Goal: Information Seeking & Learning: Learn about a topic

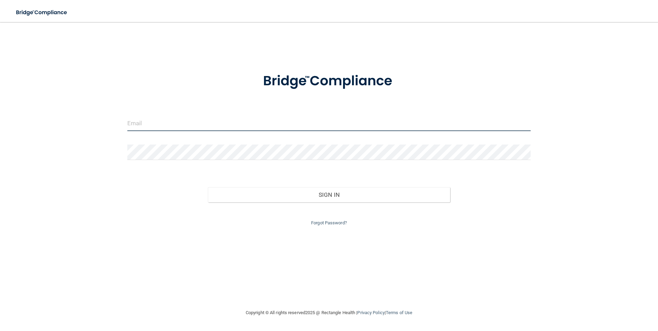
click at [199, 123] on input "email" at bounding box center [329, 123] width 404 height 15
click at [208, 197] on button "Sign In" at bounding box center [329, 204] width 242 height 15
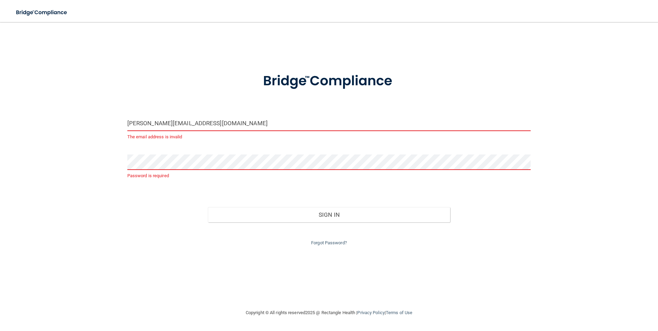
type input "northernplainsoms@nvc.net"
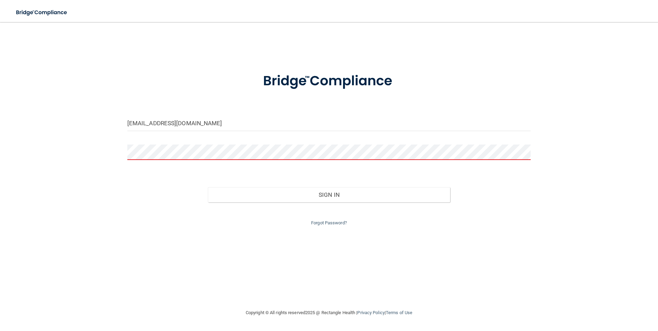
click at [208, 187] on button "Sign In" at bounding box center [329, 194] width 242 height 15
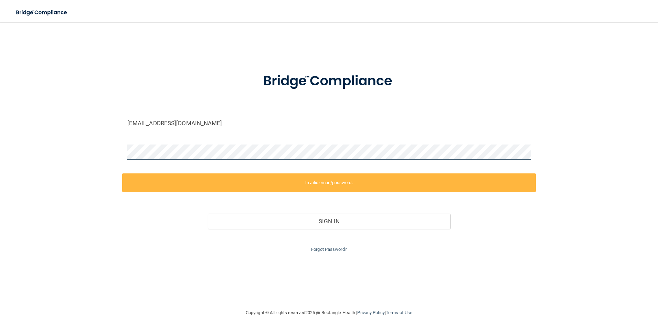
click at [108, 143] on div "northernplainsoms@nvc.net Invalid email/password. You don't have permission to …" at bounding box center [329, 165] width 631 height 273
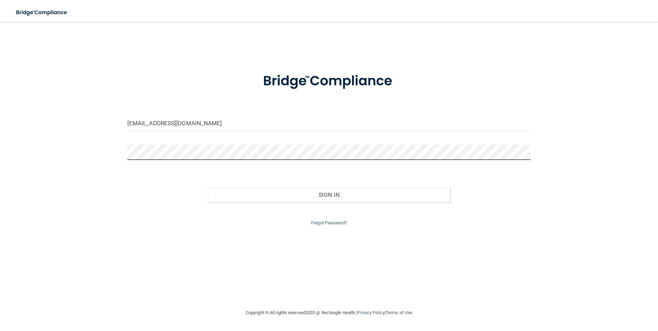
click at [208, 187] on button "Sign In" at bounding box center [329, 194] width 242 height 15
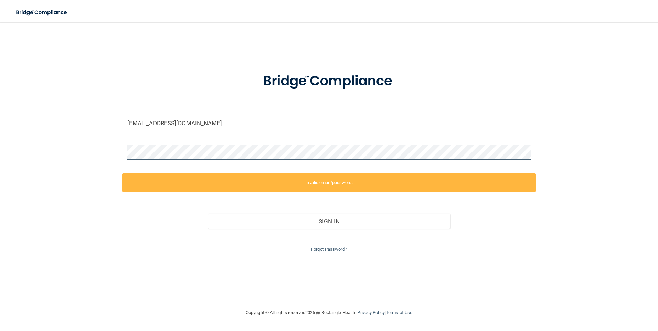
click at [93, 152] on div "northernplainsoms@nvc.net Invalid email/password. You don't have permission to …" at bounding box center [329, 165] width 631 height 273
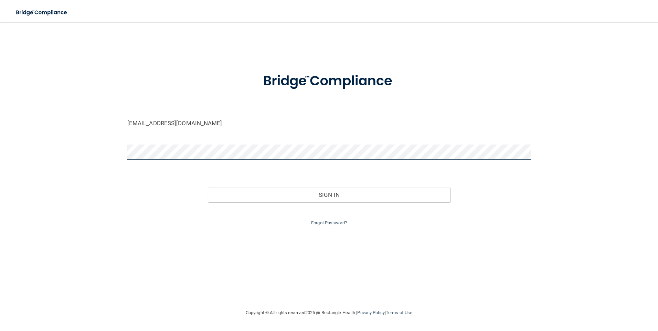
click at [208, 187] on button "Sign In" at bounding box center [329, 194] width 242 height 15
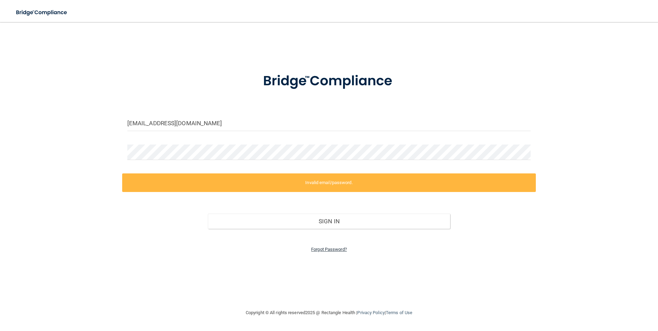
click at [328, 248] on link "Forgot Password?" at bounding box center [329, 249] width 36 height 5
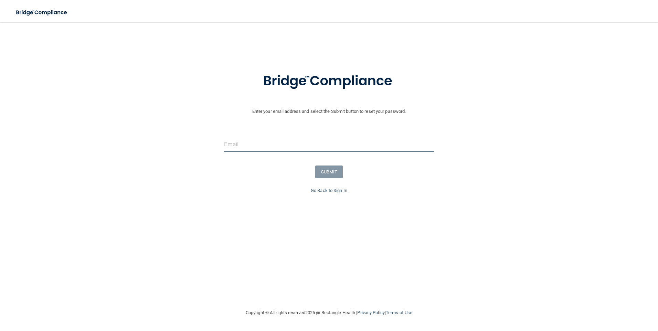
click at [262, 145] on input "email" at bounding box center [329, 144] width 210 height 15
type input "[PERSON_NAME][EMAIL_ADDRESS][DOMAIN_NAME]"
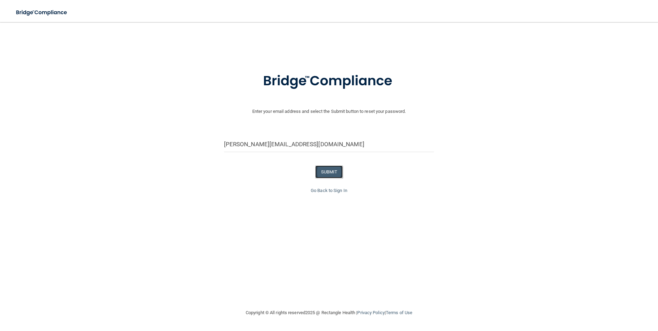
click at [320, 170] on button "SUBMIT" at bounding box center [329, 172] width 28 height 13
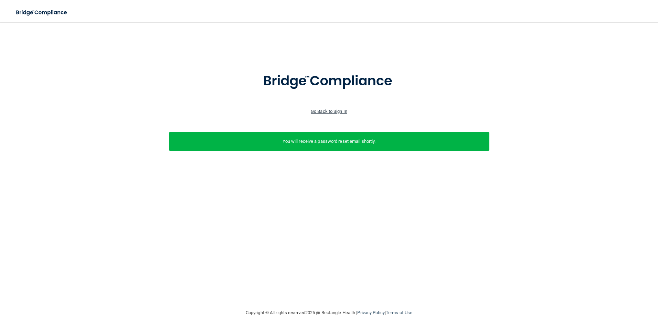
click at [335, 110] on link "Go Back to Sign In" at bounding box center [329, 111] width 36 height 5
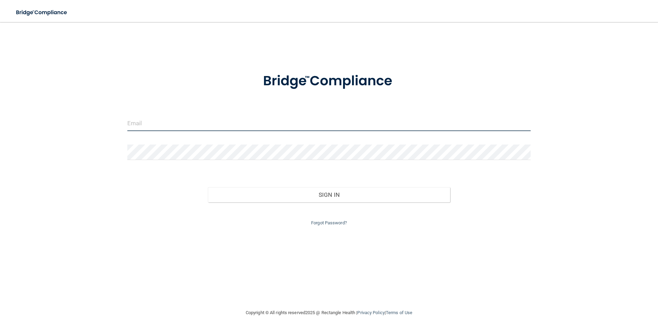
click at [230, 129] on input "email" at bounding box center [329, 123] width 404 height 15
type input "northernplainsoms@nvc.net"
drag, startPoint x: 211, startPoint y: 122, endPoint x: 113, endPoint y: 115, distance: 98.7
click at [113, 115] on div "northernplainsoms@nvc.net Invalid email/password. You don't have permission to …" at bounding box center [329, 165] width 631 height 273
type input "[PERSON_NAME][EMAIL_ADDRESS][DOMAIN_NAME]"
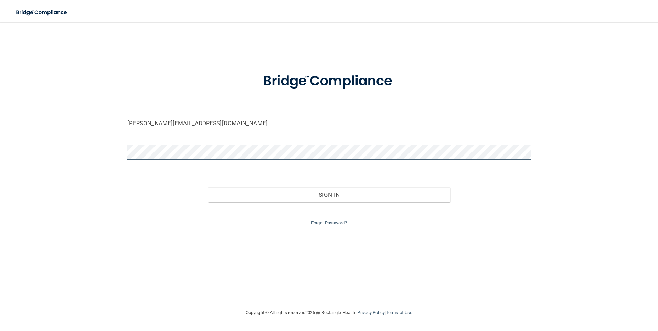
click at [208, 187] on button "Sign In" at bounding box center [329, 194] width 242 height 15
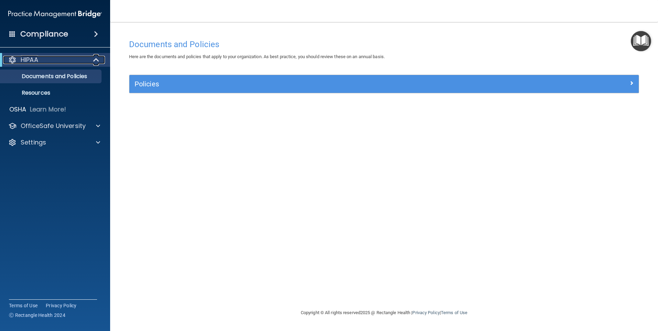
click at [94, 59] on span at bounding box center [97, 60] width 6 height 8
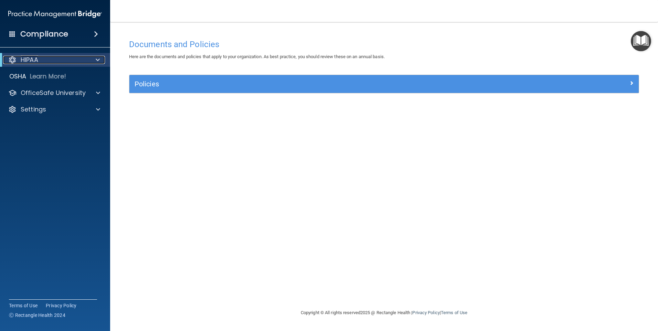
click at [94, 59] on div at bounding box center [96, 60] width 17 height 8
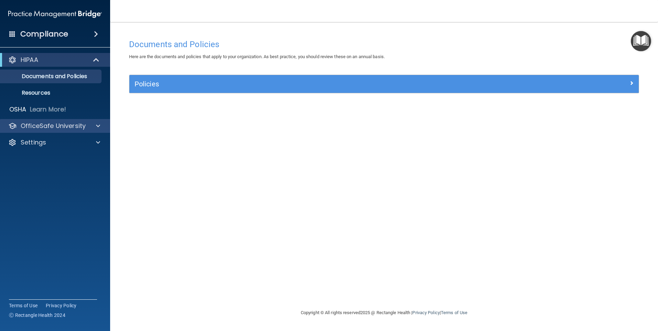
click at [98, 122] on div "OfficeSafe University" at bounding box center [55, 126] width 110 height 14
click at [45, 122] on p "OfficeSafe University" at bounding box center [53, 126] width 65 height 8
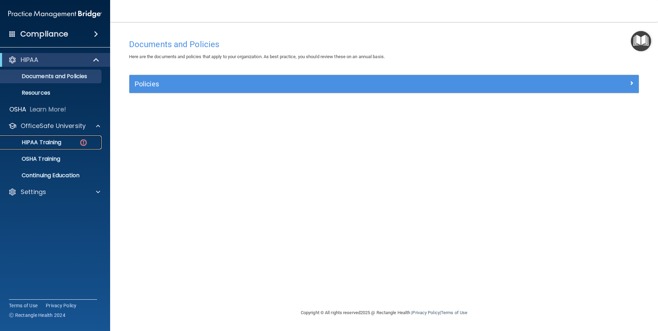
click at [42, 146] on p "HIPAA Training" at bounding box center [32, 142] width 57 height 7
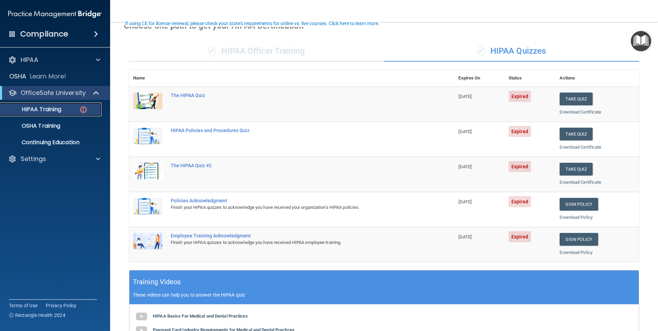
scroll to position [69, 0]
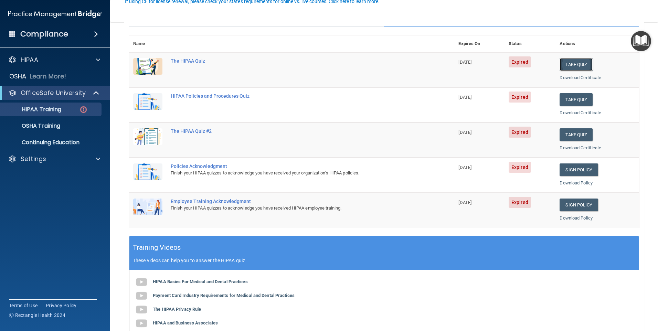
click at [567, 66] on button "Take Quiz" at bounding box center [576, 64] width 33 height 13
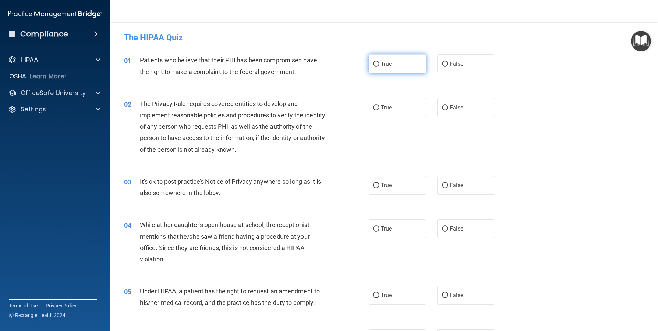
click at [398, 62] on label "True" at bounding box center [397, 63] width 57 height 19
click at [379, 62] on input "True" at bounding box center [376, 64] width 6 height 5
radio input "true"
click at [390, 106] on label "True" at bounding box center [397, 107] width 57 height 19
click at [379, 106] on input "True" at bounding box center [376, 107] width 6 height 5
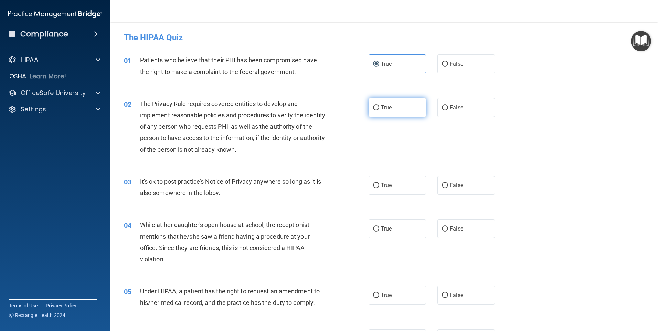
radio input "true"
click at [457, 184] on span "False" at bounding box center [456, 185] width 13 height 7
click at [448, 184] on input "False" at bounding box center [445, 185] width 6 height 5
radio input "true"
click at [449, 222] on label "False" at bounding box center [465, 228] width 57 height 19
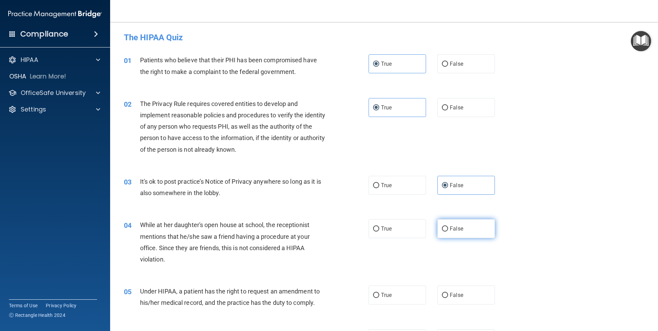
click at [448, 226] on input "False" at bounding box center [445, 228] width 6 height 5
radio input "true"
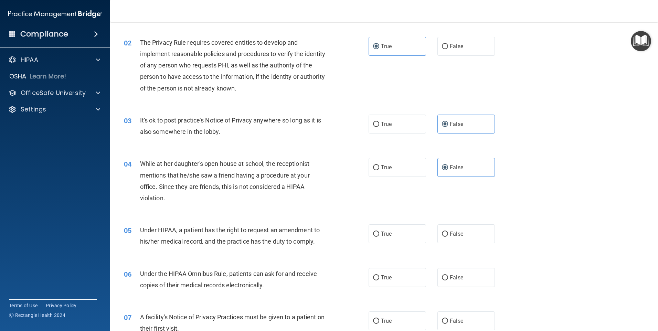
scroll to position [69, 0]
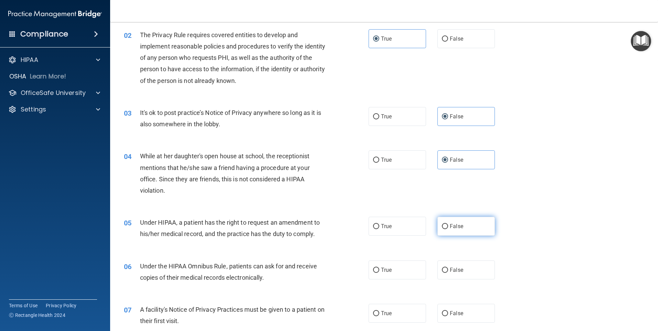
click at [468, 229] on label "False" at bounding box center [465, 226] width 57 height 19
click at [448, 229] on input "False" at bounding box center [445, 226] width 6 height 5
radio input "true"
click at [392, 265] on label "True" at bounding box center [397, 270] width 57 height 19
click at [379, 268] on input "True" at bounding box center [376, 270] width 6 height 5
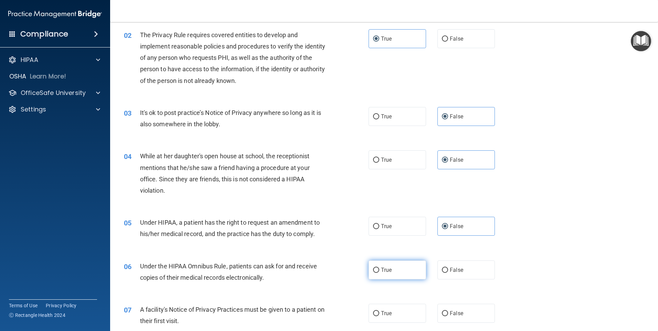
radio input "true"
click at [389, 306] on label "True" at bounding box center [397, 313] width 57 height 19
click at [379, 311] on input "True" at bounding box center [376, 313] width 6 height 5
radio input "true"
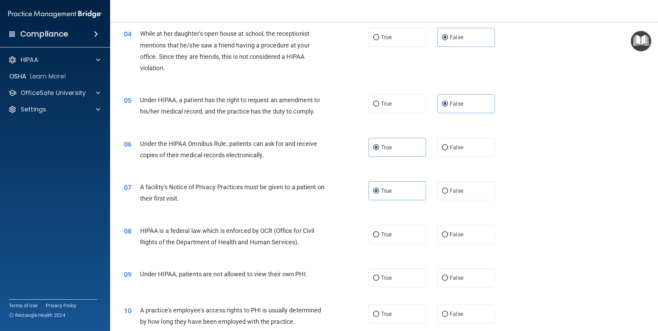
scroll to position [207, 0]
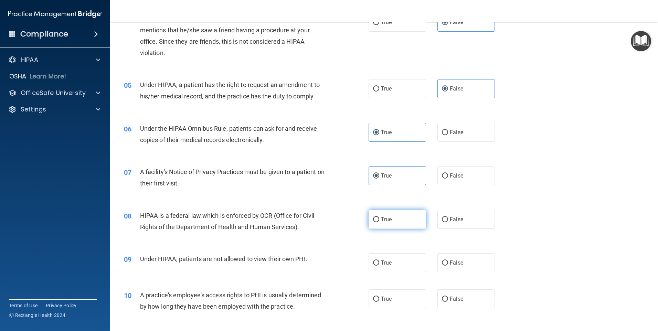
click at [388, 218] on span "True" at bounding box center [386, 219] width 11 height 7
click at [379, 218] on input "True" at bounding box center [376, 219] width 6 height 5
radio input "true"
click at [458, 259] on label "False" at bounding box center [465, 262] width 57 height 19
click at [448, 261] on input "False" at bounding box center [445, 263] width 6 height 5
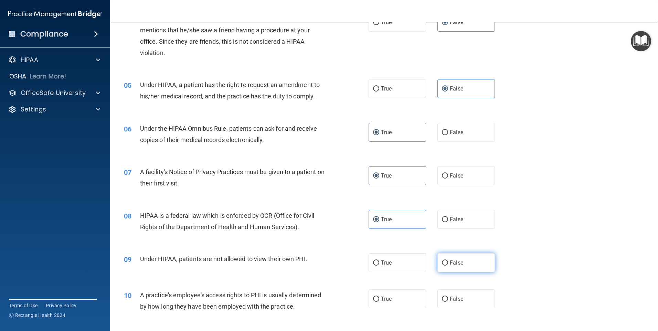
radio input "true"
click at [455, 298] on span "False" at bounding box center [456, 299] width 13 height 7
click at [448, 298] on input "False" at bounding box center [445, 299] width 6 height 5
radio input "true"
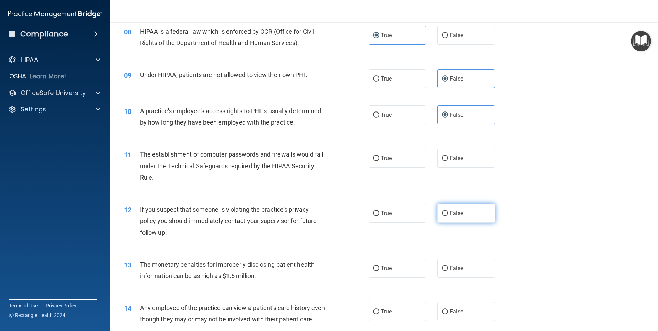
scroll to position [413, 0]
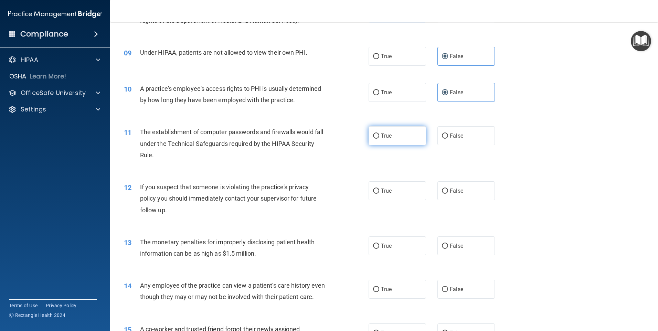
click at [405, 145] on label "True" at bounding box center [397, 135] width 57 height 19
click at [379, 139] on input "True" at bounding box center [376, 136] width 6 height 5
radio input "true"
click at [403, 194] on label "True" at bounding box center [397, 190] width 57 height 19
click at [379, 194] on input "True" at bounding box center [376, 191] width 6 height 5
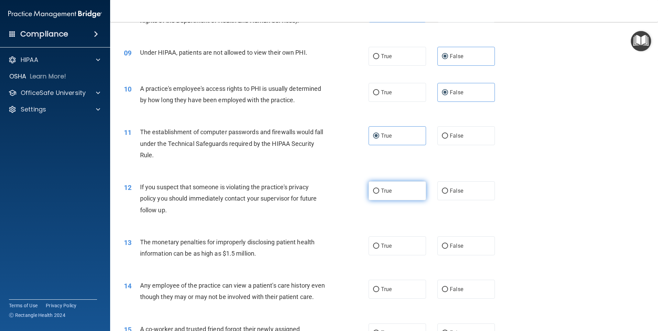
radio input "true"
click at [401, 249] on label "True" at bounding box center [397, 245] width 57 height 19
click at [379, 249] on input "True" at bounding box center [376, 246] width 6 height 5
radio input "true"
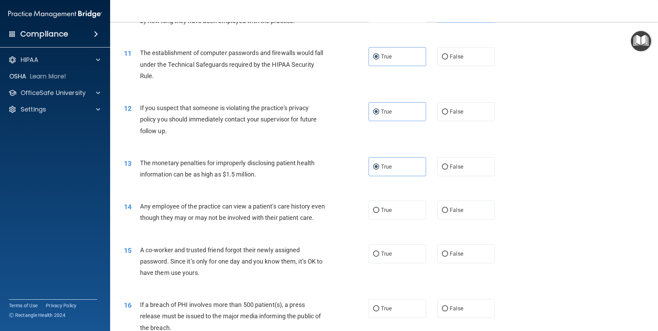
scroll to position [551, 0]
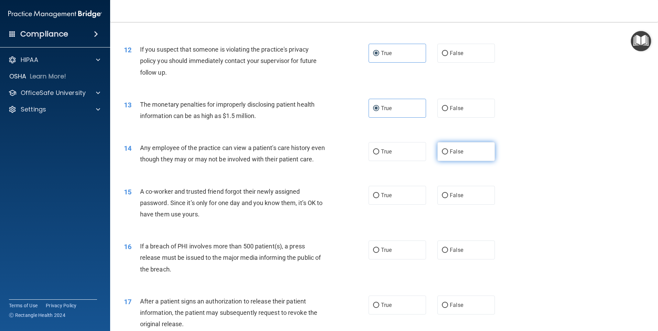
click at [471, 154] on label "False" at bounding box center [465, 151] width 57 height 19
click at [448, 154] on input "False" at bounding box center [445, 151] width 6 height 5
radio input "true"
click at [463, 205] on label "False" at bounding box center [465, 195] width 57 height 19
click at [448, 198] on input "False" at bounding box center [445, 195] width 6 height 5
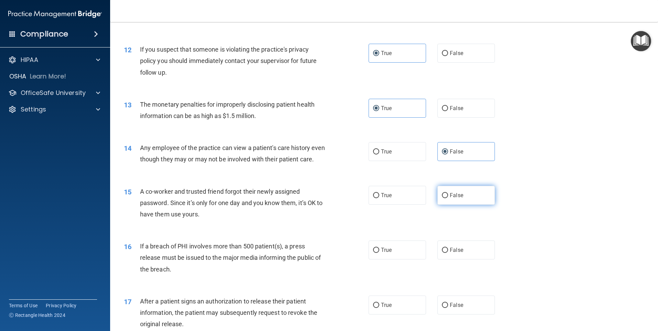
radio input "true"
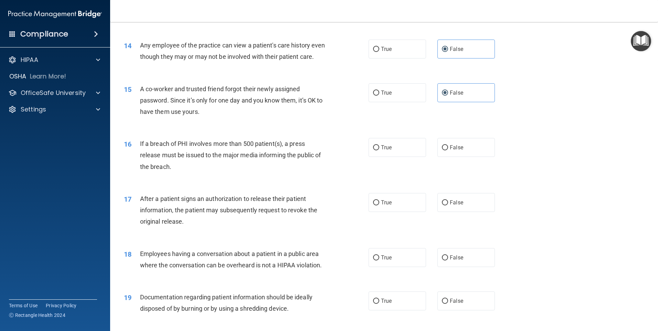
scroll to position [654, 0]
click at [399, 156] on label "True" at bounding box center [397, 146] width 57 height 19
click at [379, 150] on input "True" at bounding box center [376, 147] width 6 height 5
radio input "true"
click at [389, 205] on span "True" at bounding box center [386, 202] width 11 height 7
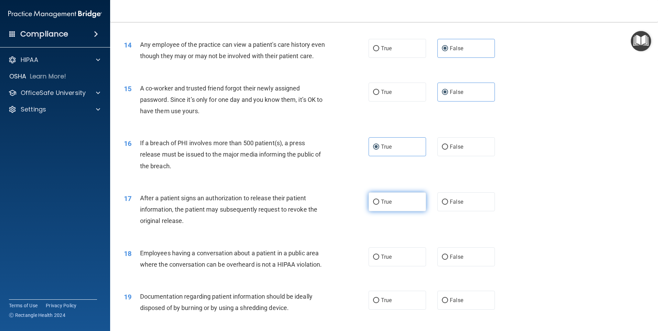
click at [379, 205] on input "True" at bounding box center [376, 202] width 6 height 5
radio input "true"
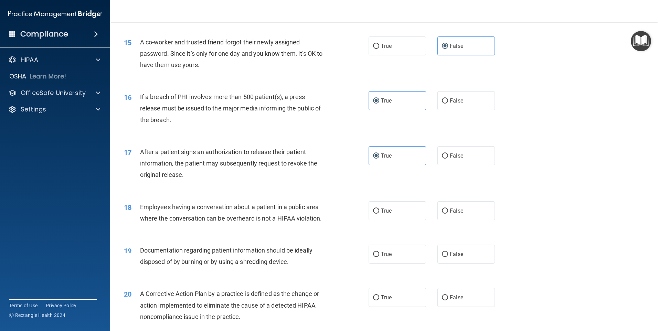
scroll to position [723, 0]
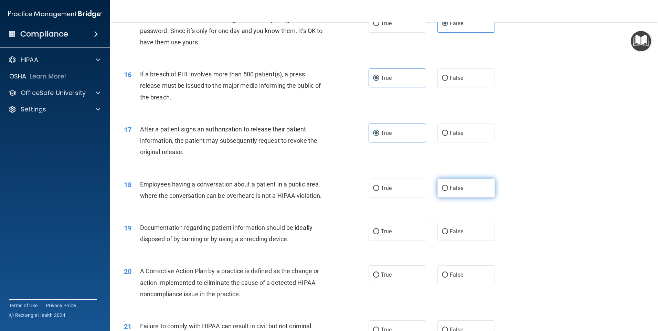
click at [458, 198] on label "False" at bounding box center [465, 188] width 57 height 19
click at [448, 191] on input "False" at bounding box center [445, 188] width 6 height 5
radio input "true"
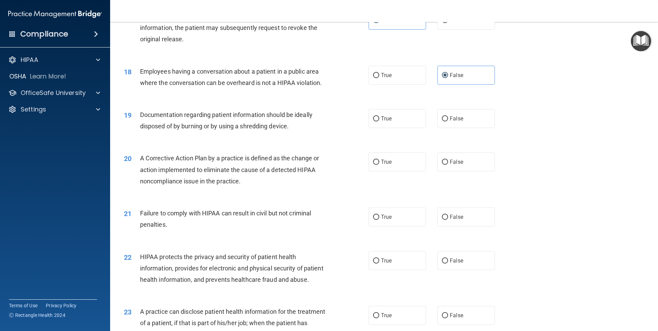
scroll to position [861, 0]
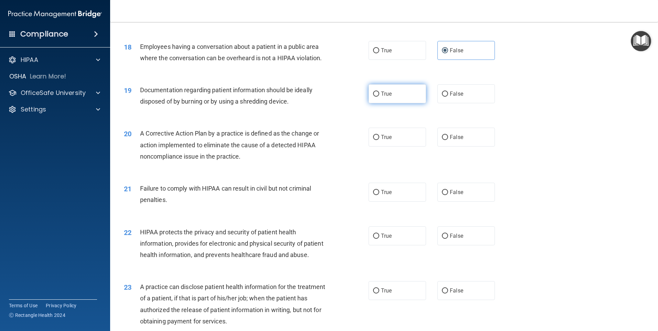
click at [396, 103] on label "True" at bounding box center [397, 93] width 57 height 19
click at [379, 97] on input "True" at bounding box center [376, 94] width 6 height 5
radio input "true"
click at [388, 140] on span "True" at bounding box center [386, 137] width 11 height 7
click at [379, 140] on input "True" at bounding box center [376, 137] width 6 height 5
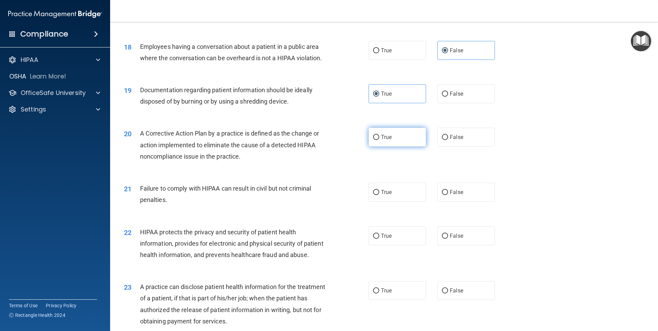
radio input "true"
click at [463, 202] on label "False" at bounding box center [465, 192] width 57 height 19
click at [448, 195] on input "False" at bounding box center [445, 192] width 6 height 5
radio input "true"
click at [401, 245] on label "True" at bounding box center [397, 235] width 57 height 19
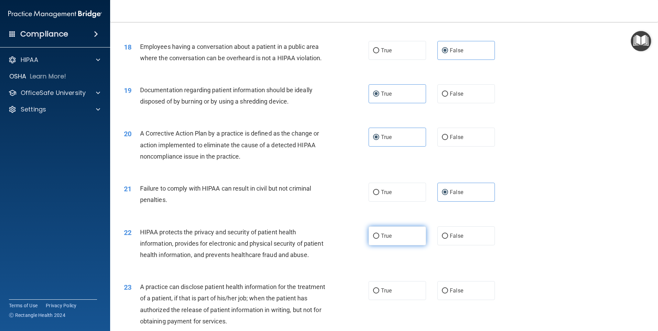
click at [379, 239] on input "True" at bounding box center [376, 236] width 6 height 5
radio input "true"
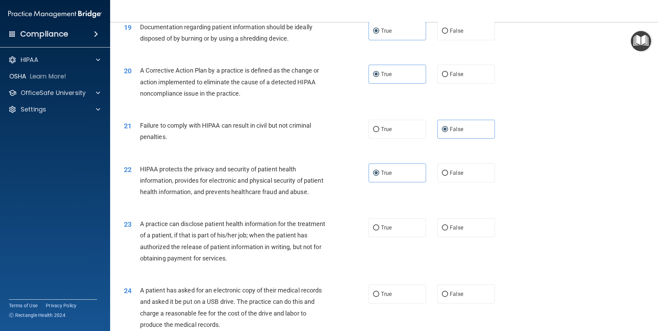
scroll to position [929, 0]
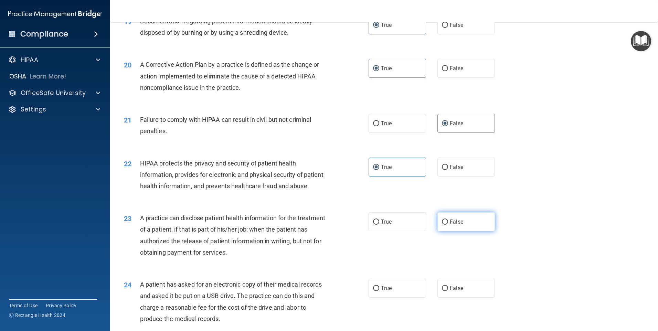
click at [458, 225] on span "False" at bounding box center [456, 222] width 13 height 7
click at [448, 225] on input "False" at bounding box center [445, 222] width 6 height 5
radio input "true"
click at [390, 298] on label "True" at bounding box center [397, 288] width 57 height 19
click at [379, 291] on input "True" at bounding box center [376, 288] width 6 height 5
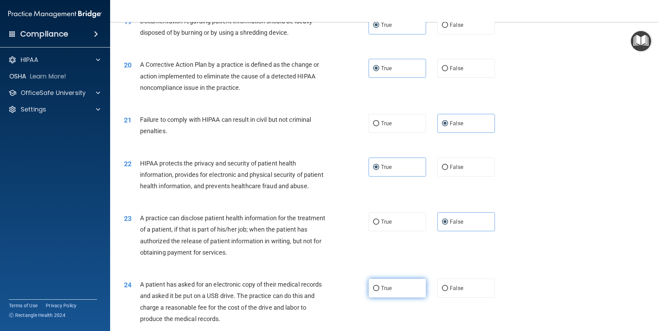
radio input "true"
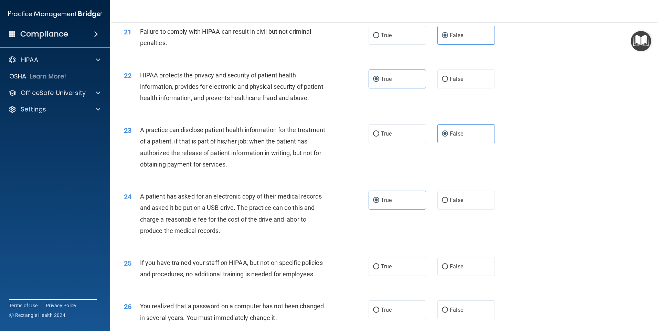
scroll to position [1067, 0]
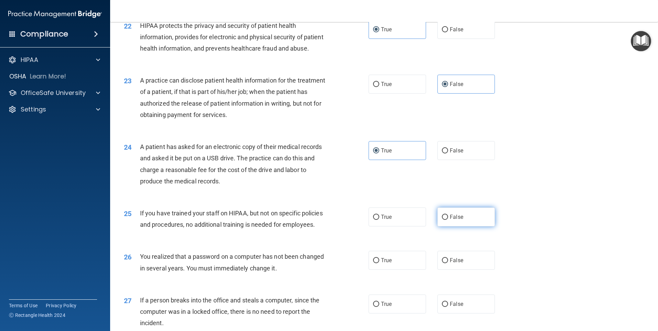
click at [464, 226] on label "False" at bounding box center [465, 217] width 57 height 19
click at [448, 220] on input "False" at bounding box center [445, 217] width 6 height 5
radio input "true"
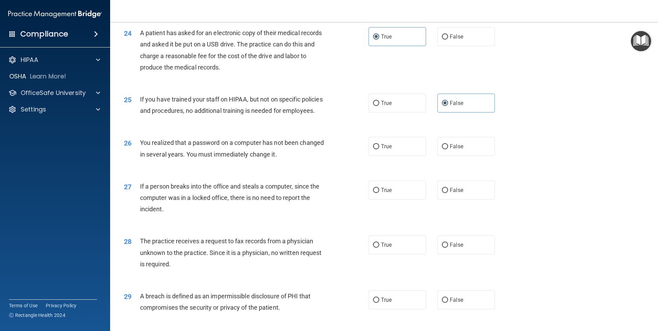
scroll to position [1205, 0]
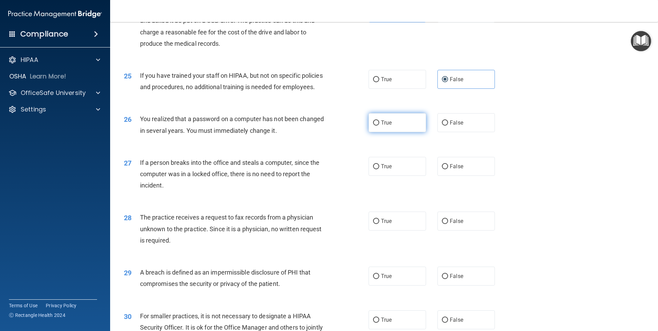
click at [393, 132] on label "True" at bounding box center [397, 122] width 57 height 19
click at [379, 126] on input "True" at bounding box center [376, 122] width 6 height 5
radio input "true"
click at [450, 170] on span "False" at bounding box center [456, 166] width 13 height 7
click at [448, 169] on input "False" at bounding box center [445, 166] width 6 height 5
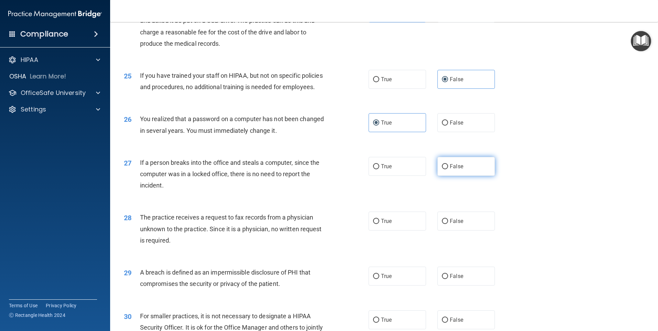
radio input "true"
click at [453, 224] on span "False" at bounding box center [456, 221] width 13 height 7
click at [448, 224] on input "False" at bounding box center [445, 221] width 6 height 5
radio input "true"
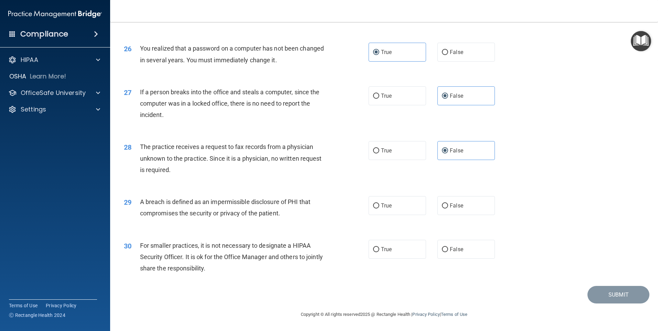
scroll to position [1308, 0]
click at [397, 217] on div "29 A breach is defined as an impermissible disclosure of PHI that compromises t…" at bounding box center [384, 209] width 531 height 43
click at [397, 210] on label "True" at bounding box center [397, 205] width 57 height 19
click at [379, 209] on input "True" at bounding box center [376, 205] width 6 height 5
radio input "true"
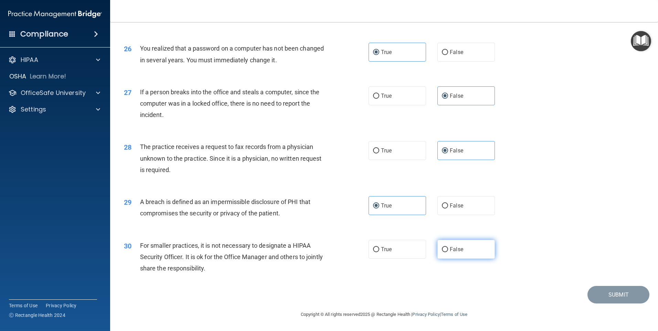
click at [459, 254] on label "False" at bounding box center [465, 249] width 57 height 19
click at [448, 252] on input "False" at bounding box center [445, 249] width 6 height 5
radio input "true"
click at [595, 296] on button "Submit" at bounding box center [619, 295] width 62 height 18
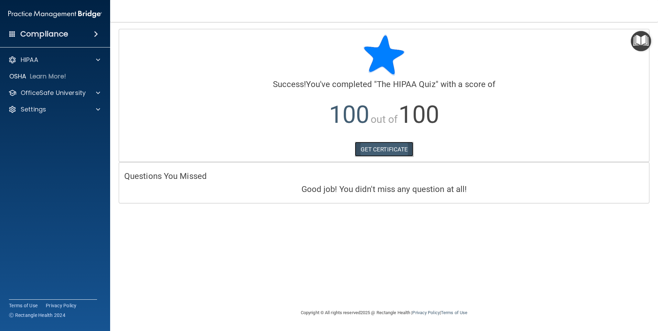
click at [392, 151] on link "GET CERTIFICATE" at bounding box center [384, 149] width 59 height 15
click at [59, 95] on p "OfficeSafe University" at bounding box center [53, 93] width 65 height 8
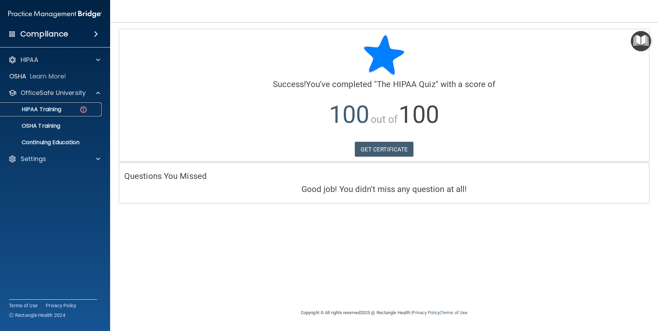
click at [59, 112] on p "HIPAA Training" at bounding box center [32, 109] width 57 height 7
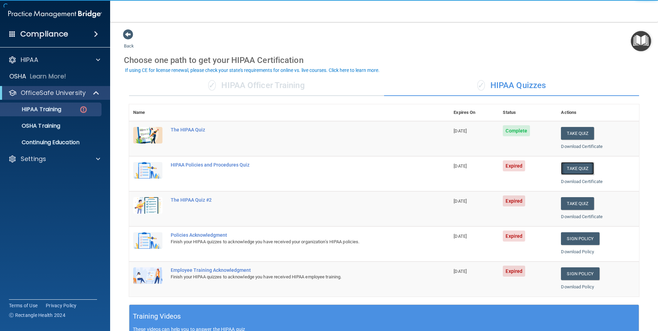
click at [569, 170] on button "Take Quiz" at bounding box center [577, 168] width 33 height 13
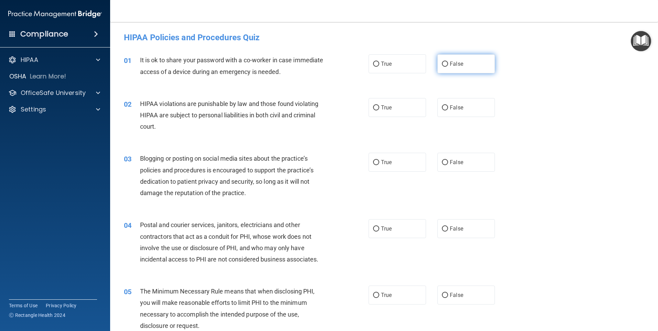
click at [455, 54] on label "False" at bounding box center [465, 63] width 57 height 19
click at [448, 62] on input "False" at bounding box center [445, 64] width 6 height 5
radio input "true"
click at [398, 103] on label "True" at bounding box center [397, 107] width 57 height 19
click at [379, 105] on input "True" at bounding box center [376, 107] width 6 height 5
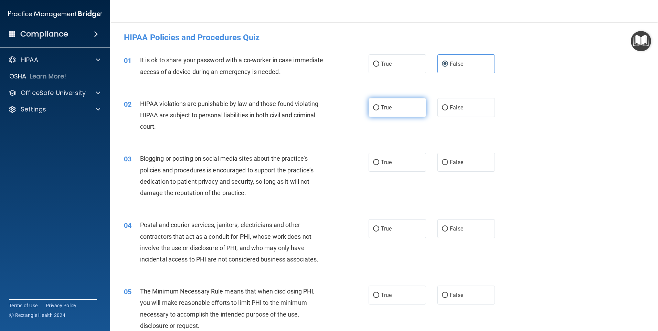
radio input "true"
drag, startPoint x: 441, startPoint y: 158, endPoint x: 436, endPoint y: 180, distance: 22.9
click at [441, 158] on label "False" at bounding box center [465, 162] width 57 height 19
click at [442, 160] on input "False" at bounding box center [445, 162] width 6 height 5
radio input "true"
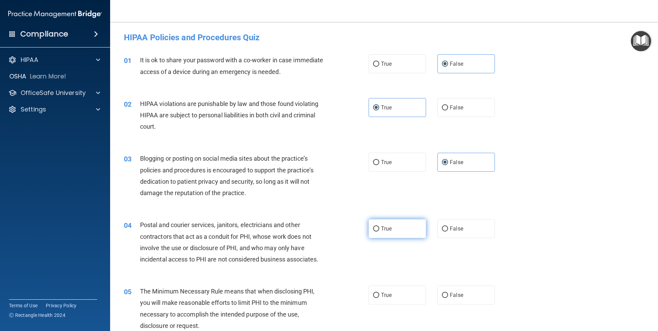
click at [413, 224] on label "True" at bounding box center [397, 228] width 57 height 19
click at [379, 226] on input "True" at bounding box center [376, 228] width 6 height 5
radio input "true"
click at [386, 294] on span "True" at bounding box center [386, 295] width 11 height 7
click at [379, 294] on input "True" at bounding box center [376, 295] width 6 height 5
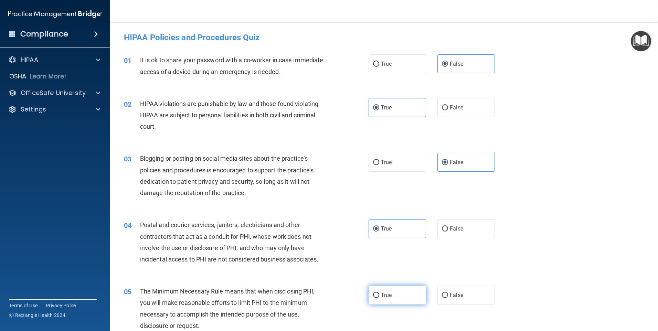
radio input "true"
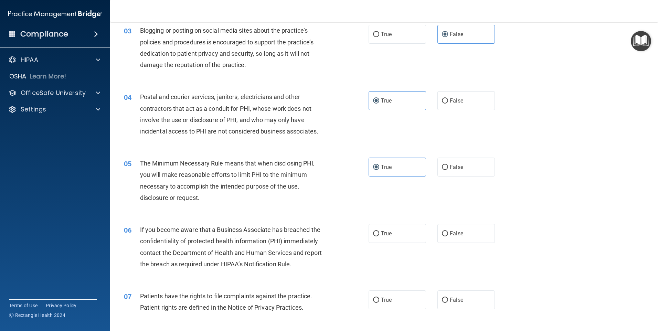
scroll to position [138, 0]
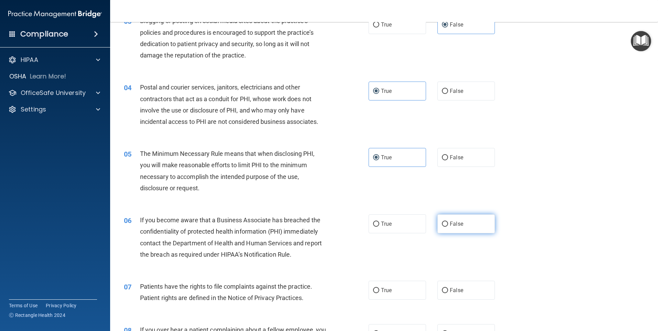
click at [462, 218] on label "False" at bounding box center [465, 223] width 57 height 19
click at [448, 222] on input "False" at bounding box center [445, 224] width 6 height 5
radio input "true"
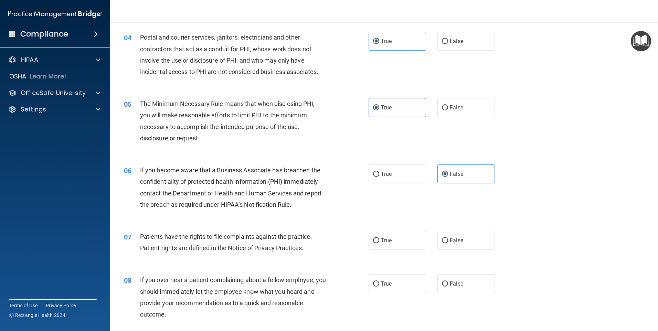
scroll to position [275, 0]
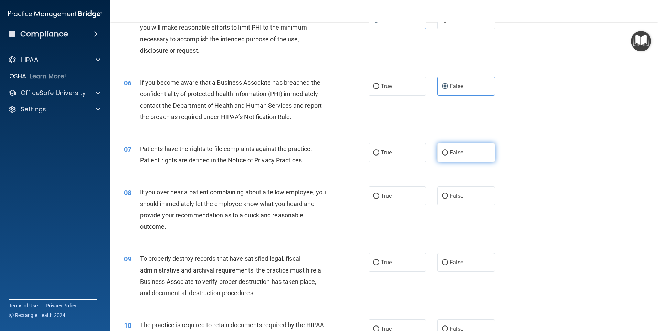
click at [450, 151] on span "False" at bounding box center [456, 152] width 13 height 7
click at [448, 151] on input "False" at bounding box center [445, 152] width 6 height 5
radio input "true"
click at [458, 194] on span "False" at bounding box center [456, 196] width 13 height 7
click at [448, 194] on input "False" at bounding box center [445, 196] width 6 height 5
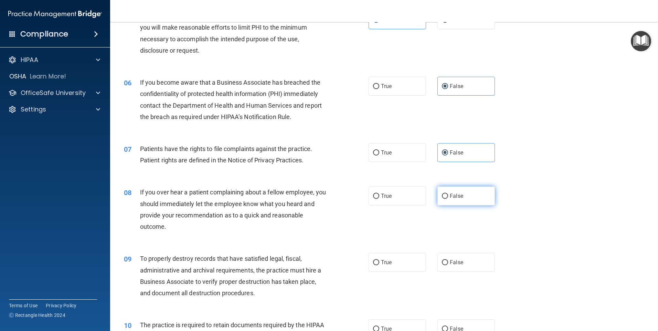
radio input "true"
click at [457, 257] on label "False" at bounding box center [465, 262] width 57 height 19
click at [448, 260] on input "False" at bounding box center [445, 262] width 6 height 5
radio input "true"
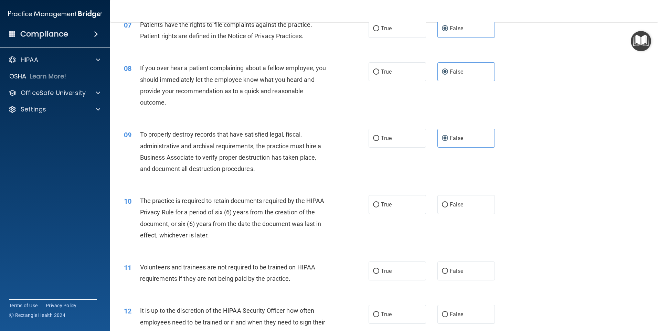
scroll to position [413, 0]
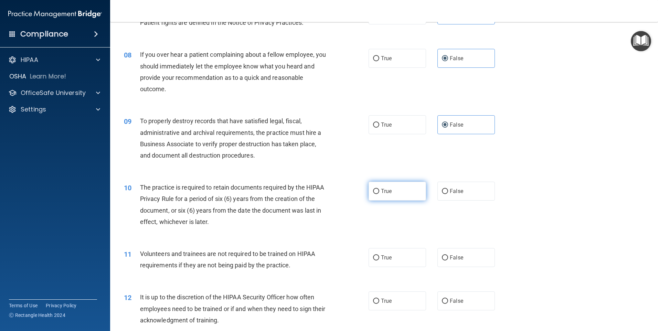
click at [408, 194] on label "True" at bounding box center [397, 191] width 57 height 19
click at [379, 194] on input "True" at bounding box center [376, 191] width 6 height 5
radio input "true"
click at [383, 260] on span "True" at bounding box center [386, 257] width 11 height 7
click at [379, 260] on input "True" at bounding box center [376, 257] width 6 height 5
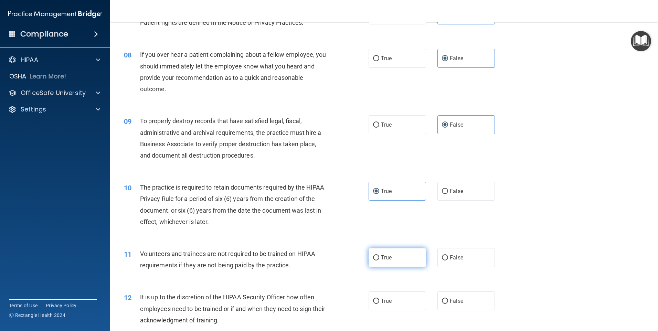
radio input "true"
click at [380, 295] on label "True" at bounding box center [397, 301] width 57 height 19
click at [379, 299] on input "True" at bounding box center [376, 301] width 6 height 5
radio input "true"
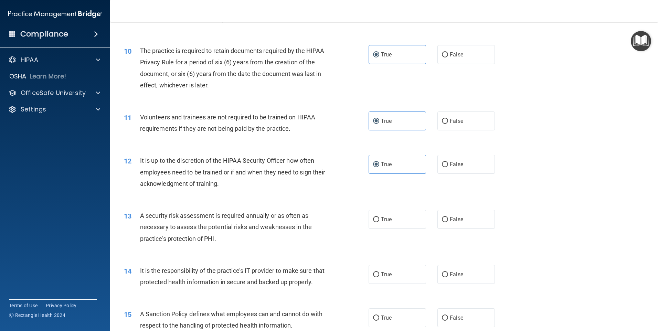
scroll to position [551, 0]
click at [456, 221] on span "False" at bounding box center [456, 218] width 13 height 7
click at [448, 221] on input "False" at bounding box center [445, 218] width 6 height 5
radio input "true"
click at [453, 271] on span "False" at bounding box center [456, 273] width 13 height 7
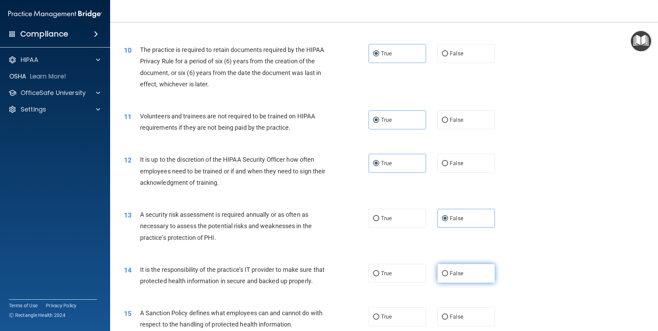
click at [448, 271] on input "False" at bounding box center [445, 273] width 6 height 5
radio input "true"
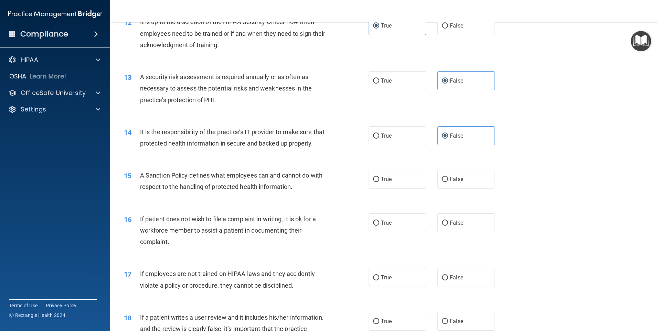
scroll to position [723, 0]
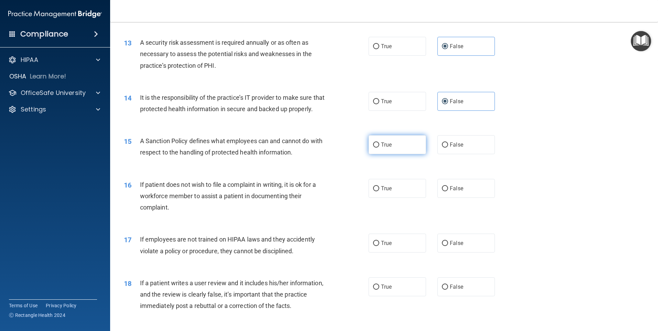
click at [395, 154] on label "True" at bounding box center [397, 144] width 57 height 19
click at [379, 148] on input "True" at bounding box center [376, 145] width 6 height 5
radio input "true"
click at [394, 197] on label "True" at bounding box center [397, 188] width 57 height 19
click at [379, 191] on input "True" at bounding box center [376, 188] width 6 height 5
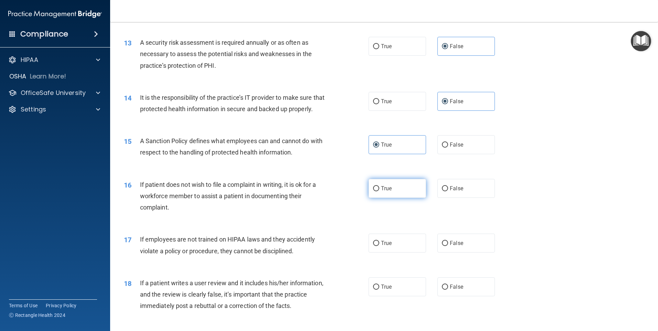
radio input "true"
click at [390, 253] on label "True" at bounding box center [397, 243] width 57 height 19
click at [379, 246] on input "True" at bounding box center [376, 243] width 6 height 5
radio input "true"
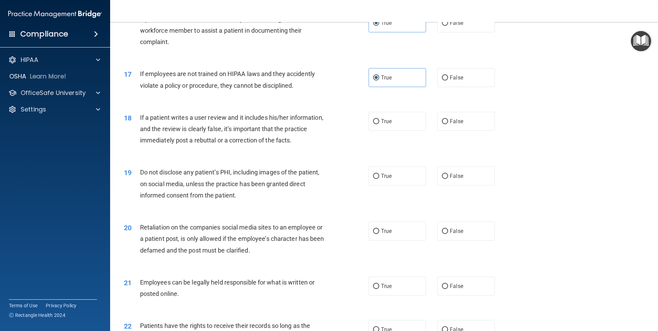
scroll to position [895, 0]
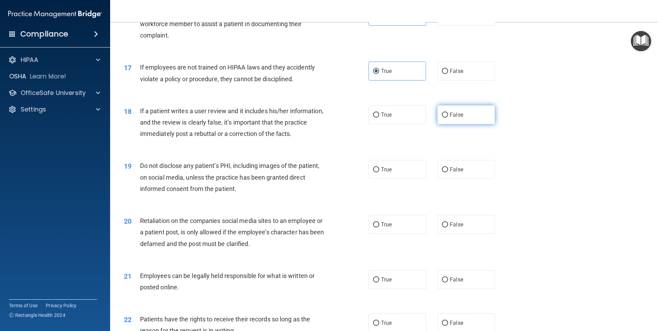
click at [465, 124] on label "False" at bounding box center [465, 114] width 57 height 19
click at [448, 118] on input "False" at bounding box center [445, 115] width 6 height 5
radio input "true"
click at [460, 173] on span "False" at bounding box center [456, 169] width 13 height 7
click at [448, 172] on input "False" at bounding box center [445, 169] width 6 height 5
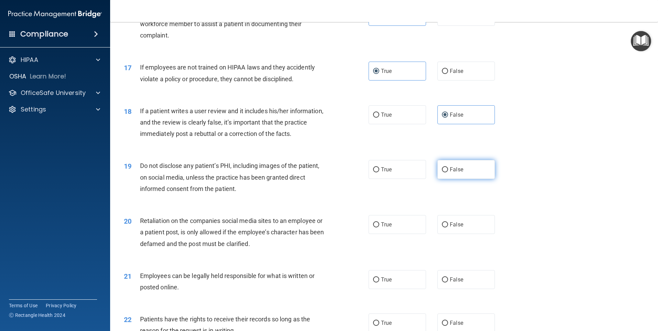
radio input "true"
click at [462, 234] on label "False" at bounding box center [465, 224] width 57 height 19
click at [448, 228] on input "False" at bounding box center [445, 224] width 6 height 5
radio input "true"
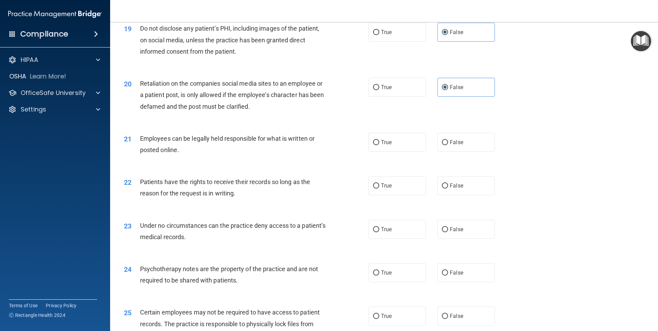
scroll to position [1033, 0]
click at [402, 151] on label "True" at bounding box center [397, 142] width 57 height 19
click at [379, 145] on input "True" at bounding box center [376, 142] width 6 height 5
radio input "true"
click at [391, 195] on label "True" at bounding box center [397, 185] width 57 height 19
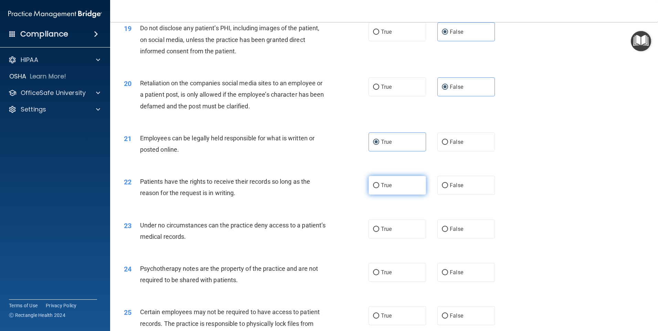
click at [379, 188] on input "True" at bounding box center [376, 185] width 6 height 5
radio input "true"
click at [469, 239] on label "False" at bounding box center [465, 229] width 57 height 19
click at [448, 232] on input "False" at bounding box center [445, 229] width 6 height 5
radio input "true"
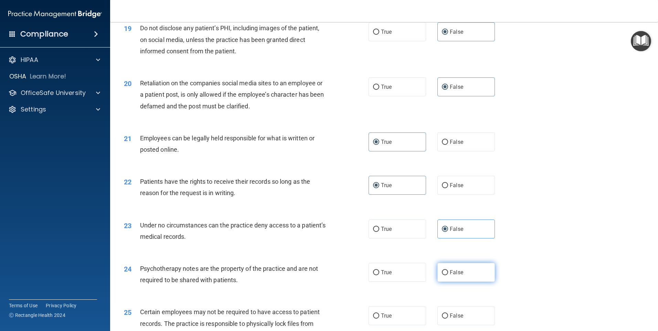
click at [454, 276] on span "False" at bounding box center [456, 272] width 13 height 7
click at [448, 275] on input "False" at bounding box center [445, 272] width 6 height 5
radio input "true"
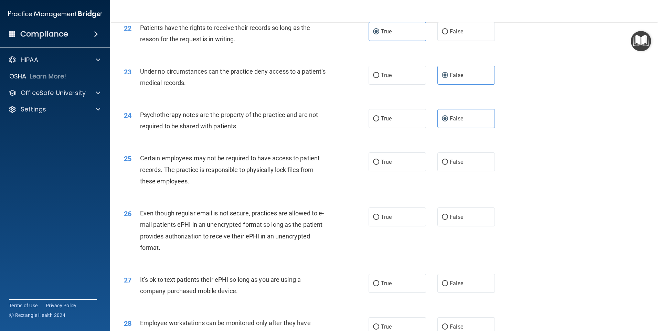
scroll to position [1205, 0]
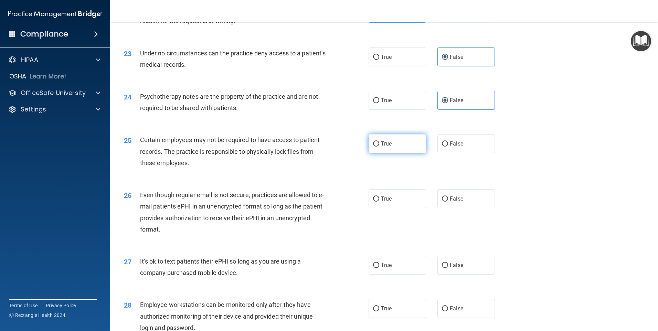
click at [410, 153] on label "True" at bounding box center [397, 143] width 57 height 19
click at [379, 147] on input "True" at bounding box center [376, 143] width 6 height 5
radio input "true"
click at [466, 208] on label "False" at bounding box center [465, 198] width 57 height 19
click at [448, 202] on input "False" at bounding box center [445, 199] width 6 height 5
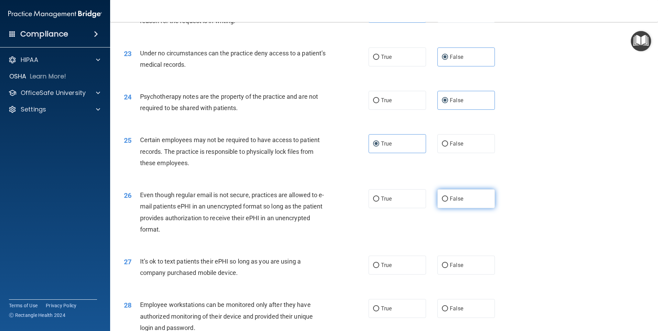
radio input "true"
click at [457, 268] on span "False" at bounding box center [456, 265] width 13 height 7
click at [448, 268] on input "False" at bounding box center [445, 265] width 6 height 5
radio input "true"
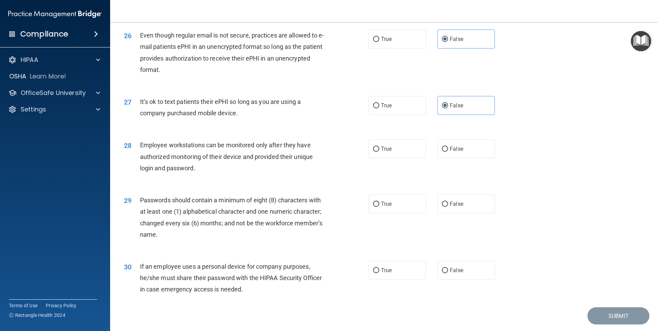
scroll to position [1377, 0]
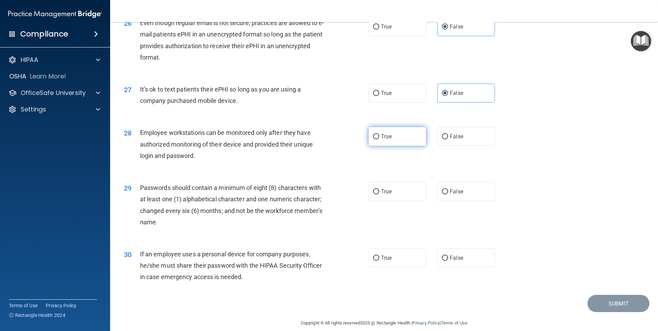
click at [408, 146] on label "True" at bounding box center [397, 136] width 57 height 19
click at [379, 139] on input "True" at bounding box center [376, 136] width 6 height 5
radio input "true"
click at [400, 196] on label "True" at bounding box center [397, 191] width 57 height 19
click at [379, 194] on input "True" at bounding box center [376, 191] width 6 height 5
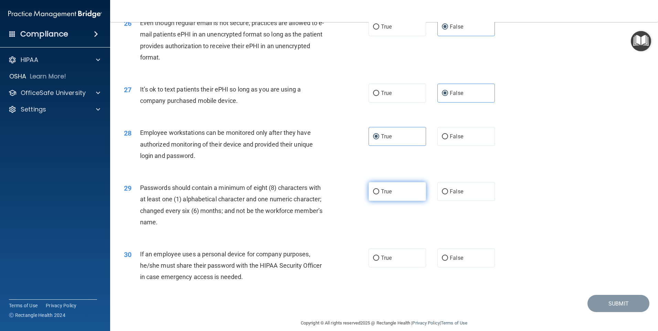
radio input "true"
click at [391, 261] on label "True" at bounding box center [397, 258] width 57 height 19
click at [379, 261] on input "True" at bounding box center [376, 258] width 6 height 5
radio input "true"
click at [595, 313] on button "Submit" at bounding box center [619, 304] width 62 height 18
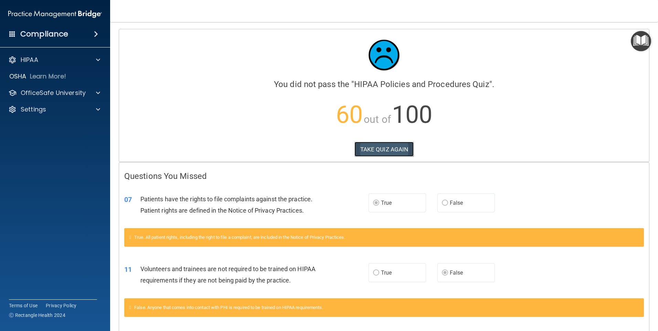
click at [380, 151] on button "TAKE QUIZ AGAIN" at bounding box center [385, 149] width 60 height 15
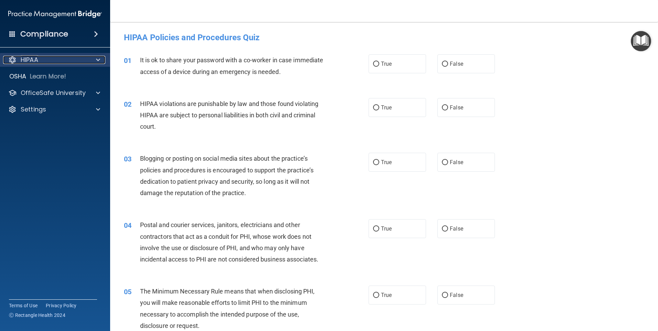
click at [59, 64] on div "HIPAA" at bounding box center [45, 60] width 85 height 8
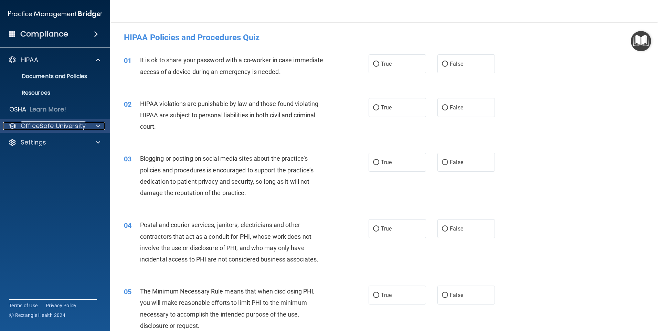
click at [55, 129] on p "OfficeSafe University" at bounding box center [53, 126] width 65 height 8
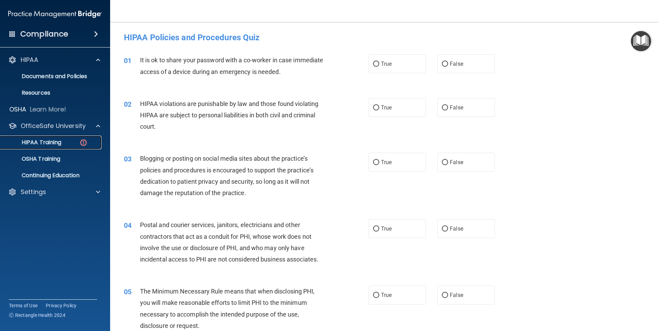
click at [55, 141] on p "HIPAA Training" at bounding box center [32, 142] width 57 height 7
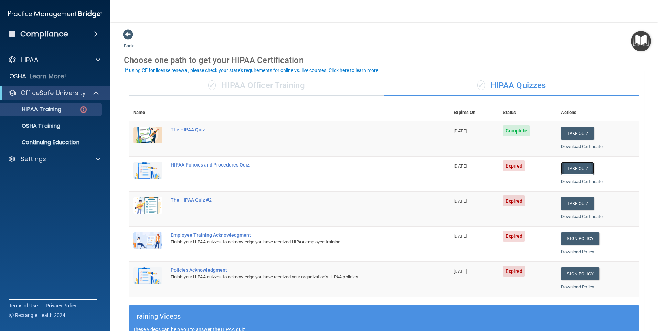
click at [574, 169] on button "Take Quiz" at bounding box center [577, 168] width 33 height 13
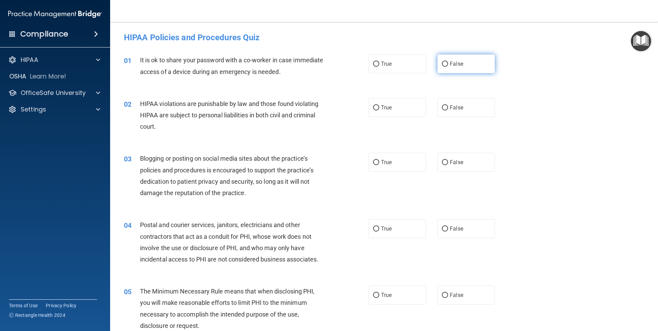
click at [461, 73] on label "False" at bounding box center [465, 63] width 57 height 19
click at [448, 67] on input "False" at bounding box center [445, 64] width 6 height 5
radio input "true"
click at [396, 113] on label "True" at bounding box center [397, 107] width 57 height 19
click at [379, 110] on input "True" at bounding box center [376, 107] width 6 height 5
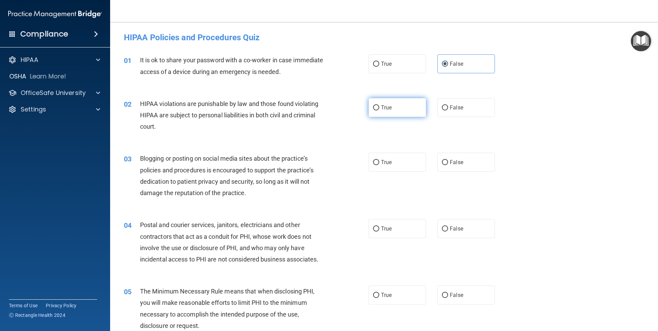
radio input "true"
click at [458, 160] on span "False" at bounding box center [456, 162] width 13 height 7
click at [448, 160] on input "False" at bounding box center [445, 162] width 6 height 5
radio input "true"
click at [386, 229] on span "True" at bounding box center [386, 228] width 11 height 7
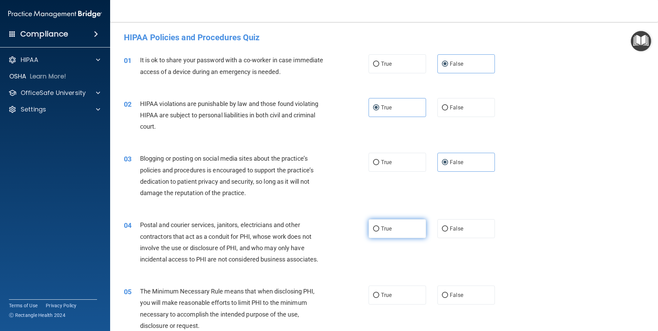
click at [379, 229] on input "True" at bounding box center [376, 228] width 6 height 5
radio input "true"
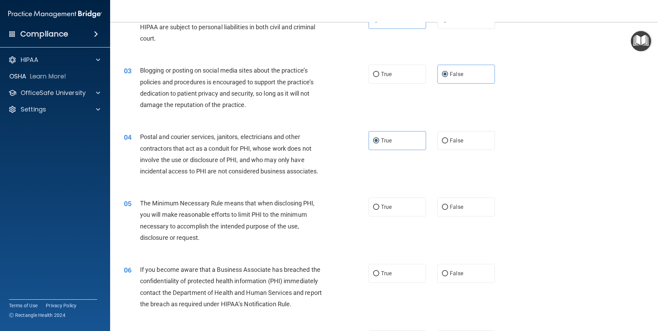
scroll to position [103, 0]
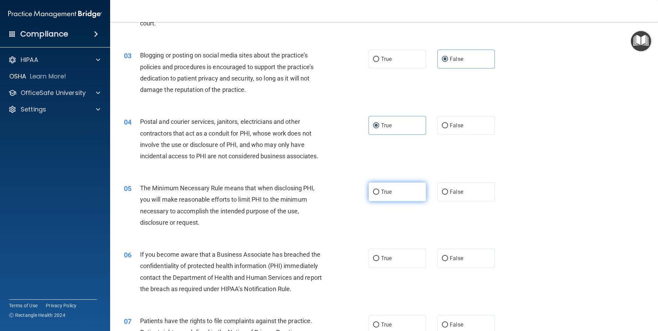
click at [369, 190] on label "True" at bounding box center [397, 191] width 57 height 19
click at [373, 190] on input "True" at bounding box center [376, 192] width 6 height 5
radio input "true"
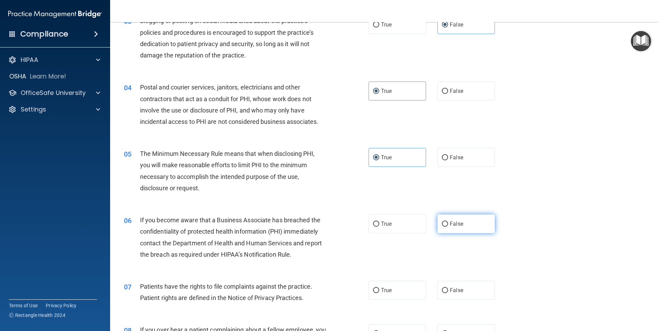
click at [462, 226] on label "False" at bounding box center [465, 223] width 57 height 19
click at [448, 226] on input "False" at bounding box center [445, 224] width 6 height 5
radio input "true"
click at [381, 289] on span "True" at bounding box center [386, 290] width 11 height 7
click at [379, 289] on input "True" at bounding box center [376, 290] width 6 height 5
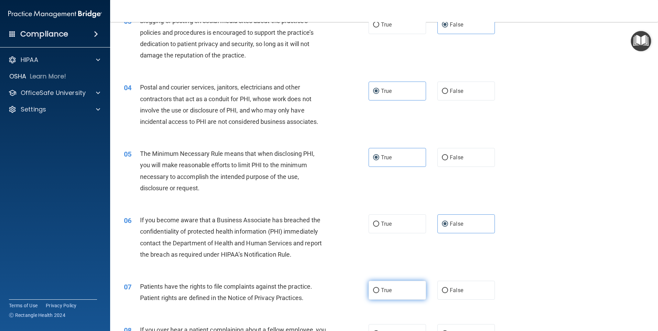
radio input "true"
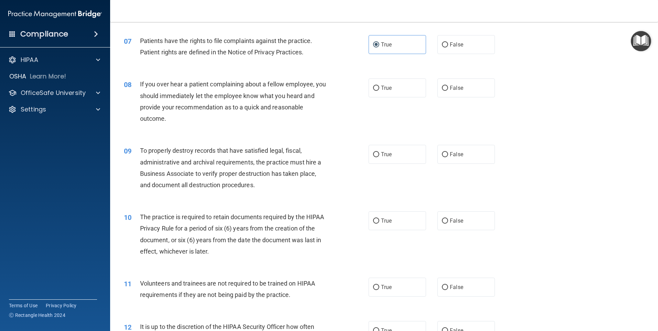
scroll to position [275, 0]
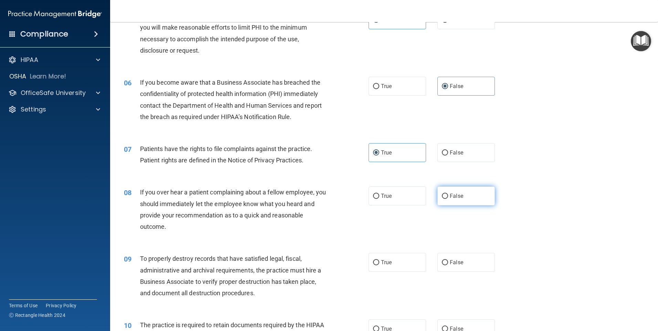
click at [463, 202] on label "False" at bounding box center [465, 196] width 57 height 19
click at [448, 199] on input "False" at bounding box center [445, 196] width 6 height 5
radio input "true"
click at [458, 263] on span "False" at bounding box center [456, 262] width 13 height 7
click at [448, 263] on input "False" at bounding box center [445, 262] width 6 height 5
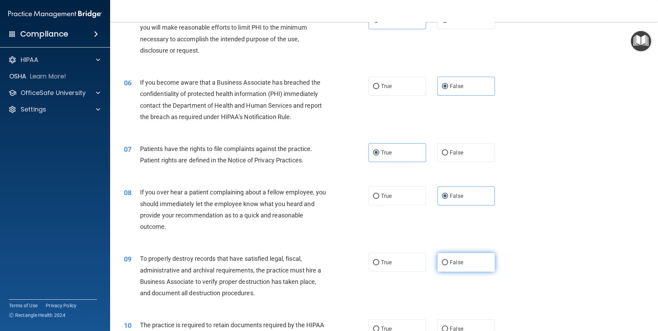
radio input "true"
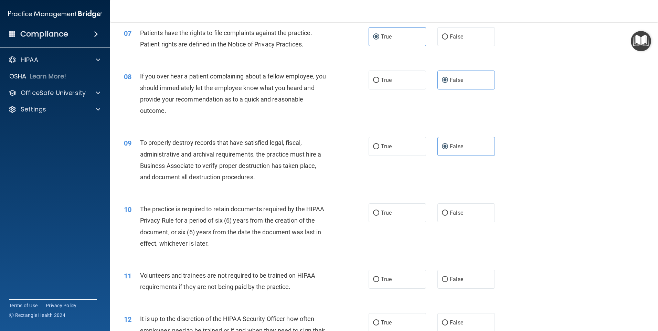
scroll to position [413, 0]
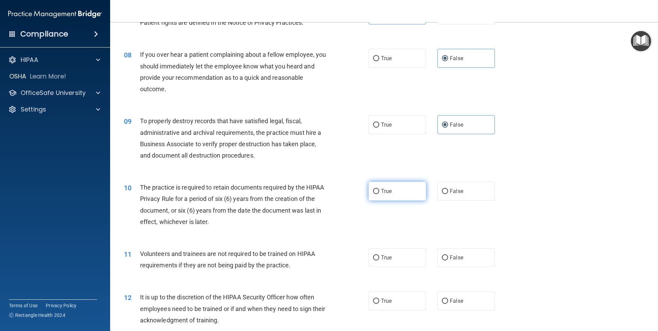
click at [397, 196] on label "True" at bounding box center [397, 191] width 57 height 19
click at [379, 194] on input "True" at bounding box center [376, 191] width 6 height 5
radio input "true"
click at [461, 253] on label "False" at bounding box center [465, 257] width 57 height 19
click at [448, 255] on input "False" at bounding box center [445, 257] width 6 height 5
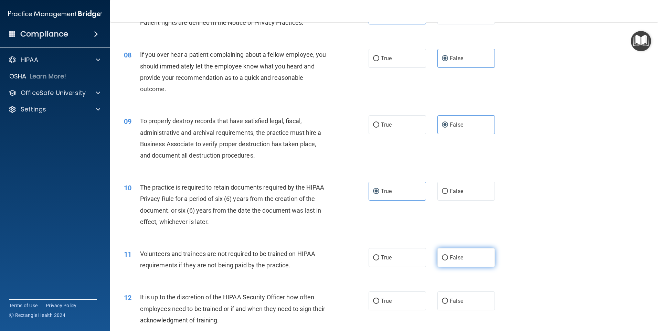
radio input "true"
click at [463, 296] on label "False" at bounding box center [465, 301] width 57 height 19
click at [448, 299] on input "False" at bounding box center [445, 301] width 6 height 5
radio input "true"
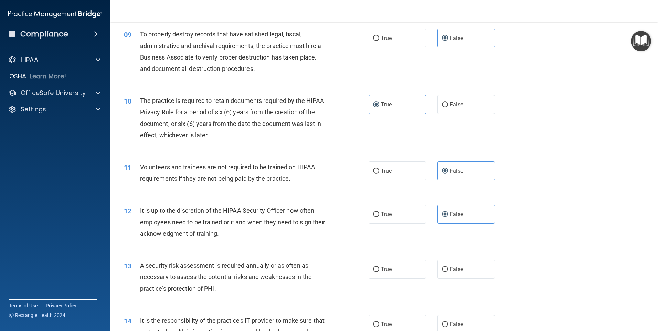
scroll to position [516, 0]
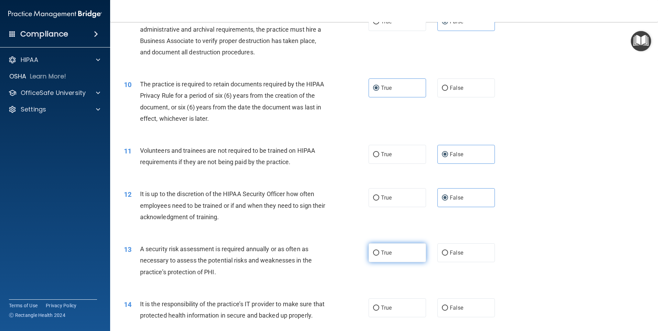
click at [402, 250] on label "True" at bounding box center [397, 252] width 57 height 19
click at [379, 251] on input "True" at bounding box center [376, 253] width 6 height 5
radio input "true"
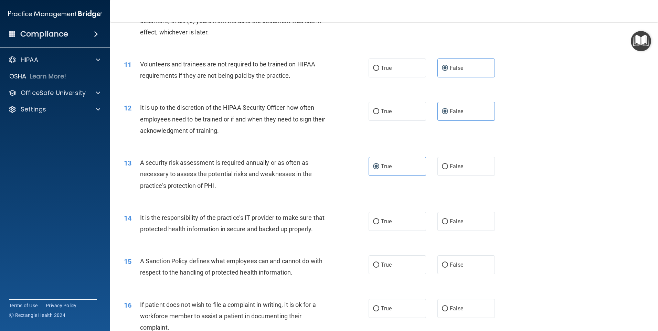
scroll to position [620, 0]
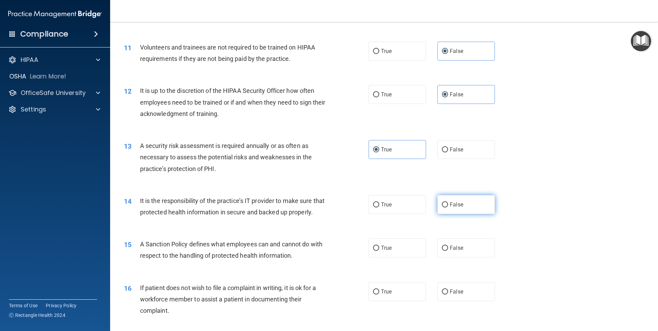
click at [454, 204] on span "False" at bounding box center [456, 204] width 13 height 7
click at [448, 204] on input "False" at bounding box center [445, 204] width 6 height 5
radio input "true"
click at [452, 251] on span "False" at bounding box center [456, 248] width 13 height 7
click at [448, 251] on input "False" at bounding box center [445, 248] width 6 height 5
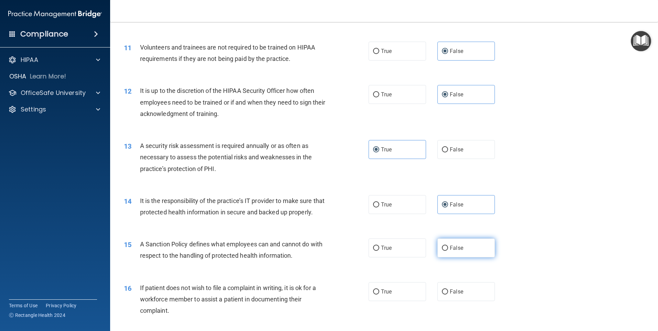
radio input "true"
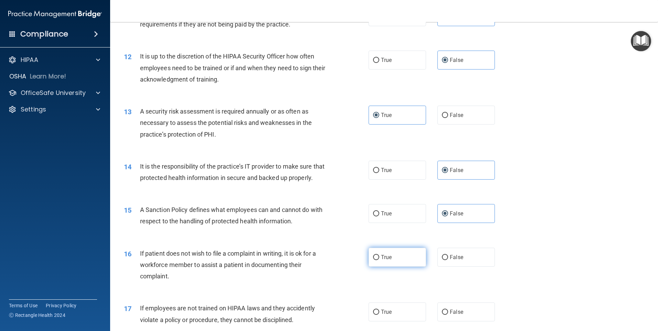
click at [397, 267] on label "True" at bounding box center [397, 257] width 57 height 19
click at [379, 260] on input "True" at bounding box center [376, 257] width 6 height 5
radio input "true"
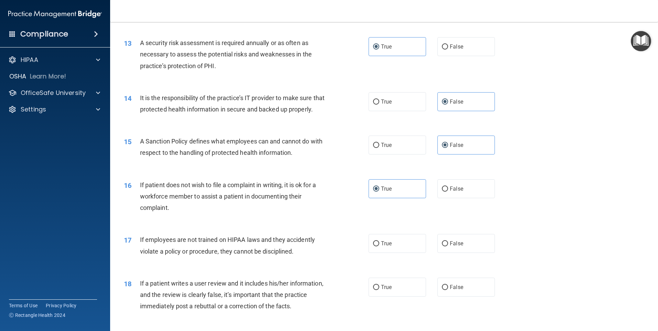
scroll to position [723, 0]
click at [472, 253] on label "False" at bounding box center [465, 243] width 57 height 19
click at [448, 246] on input "False" at bounding box center [445, 243] width 6 height 5
radio input "true"
click at [468, 293] on label "False" at bounding box center [465, 286] width 57 height 19
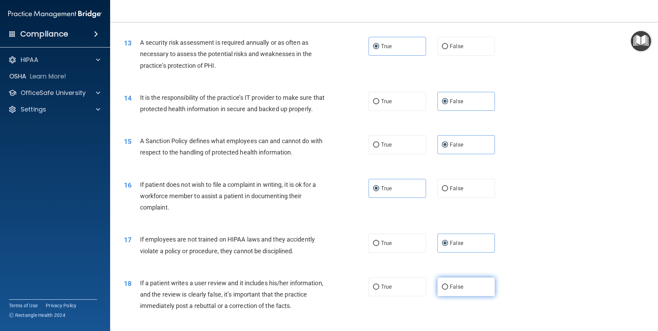
click at [448, 290] on input "False" at bounding box center [445, 287] width 6 height 5
radio input "true"
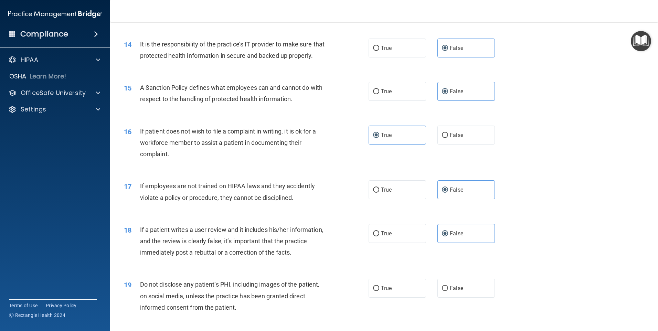
scroll to position [792, 0]
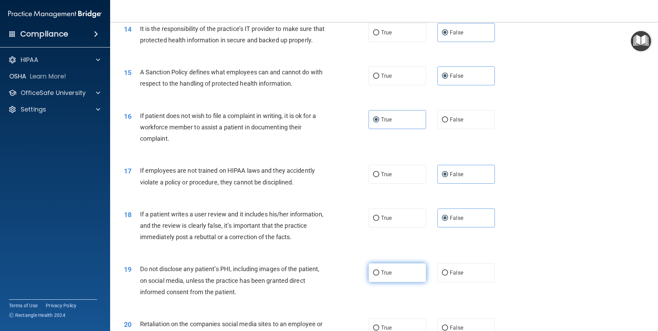
click at [400, 282] on label "True" at bounding box center [397, 272] width 57 height 19
click at [379, 276] on input "True" at bounding box center [376, 273] width 6 height 5
radio input "true"
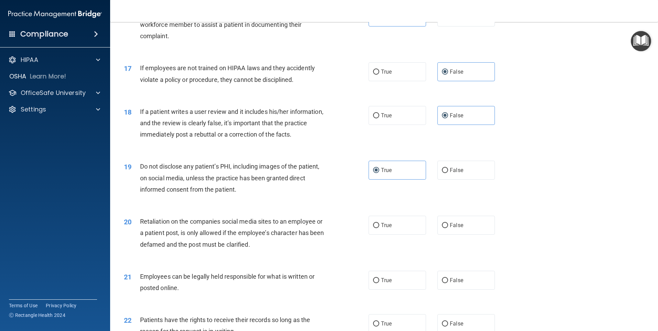
scroll to position [895, 0]
click at [462, 234] on label "False" at bounding box center [465, 224] width 57 height 19
click at [448, 228] on input "False" at bounding box center [445, 224] width 6 height 5
radio input "true"
click at [399, 288] on label "True" at bounding box center [397, 279] width 57 height 19
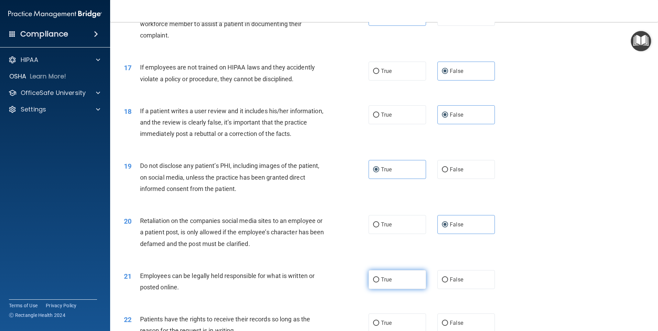
click at [379, 283] on input "True" at bounding box center [376, 279] width 6 height 5
radio input "true"
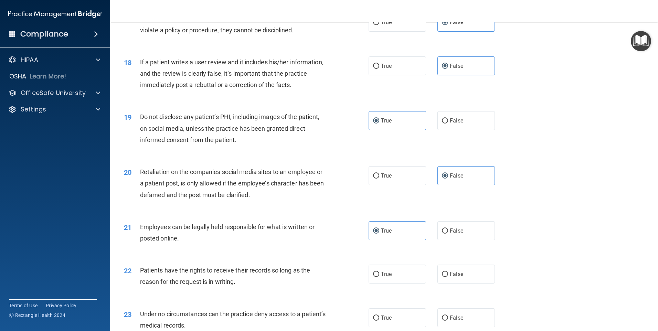
scroll to position [1033, 0]
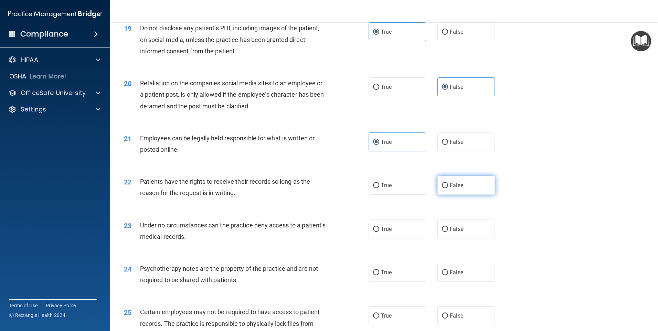
click at [475, 195] on label "False" at bounding box center [465, 185] width 57 height 19
click at [448, 188] on input "False" at bounding box center [445, 185] width 6 height 5
radio input "true"
click at [457, 232] on span "False" at bounding box center [456, 229] width 13 height 7
click at [448, 232] on input "False" at bounding box center [445, 229] width 6 height 5
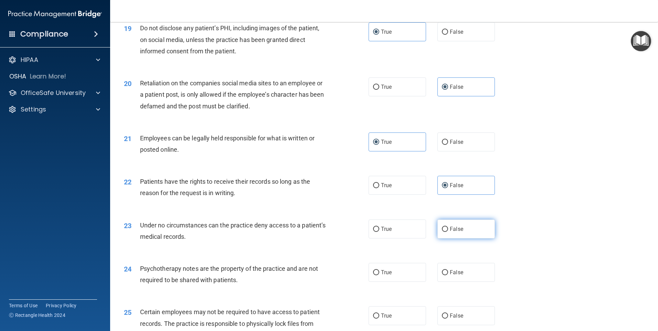
radio input "true"
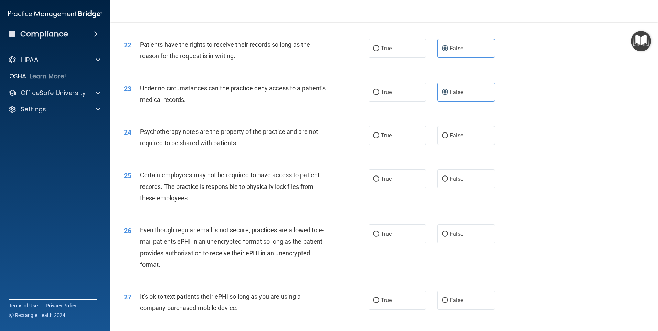
scroll to position [1170, 0]
click at [398, 144] on label "True" at bounding box center [397, 134] width 57 height 19
click at [379, 138] on input "True" at bounding box center [376, 135] width 6 height 5
radio input "true"
click at [394, 188] on label "True" at bounding box center [397, 178] width 57 height 19
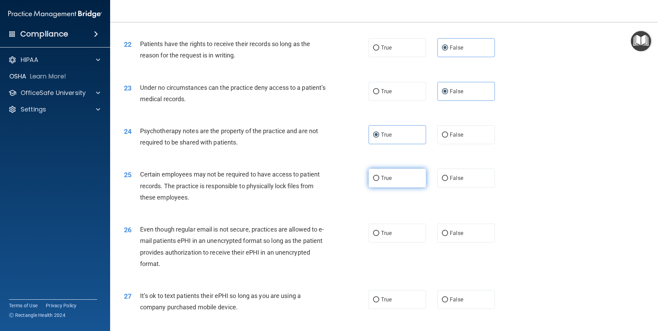
click at [379, 181] on input "True" at bounding box center [376, 178] width 6 height 5
radio input "true"
click at [387, 243] on label "True" at bounding box center [397, 233] width 57 height 19
click at [379, 236] on input "True" at bounding box center [376, 233] width 6 height 5
radio input "true"
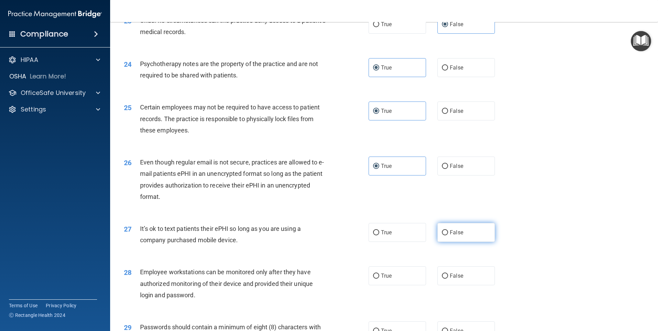
scroll to position [1239, 0]
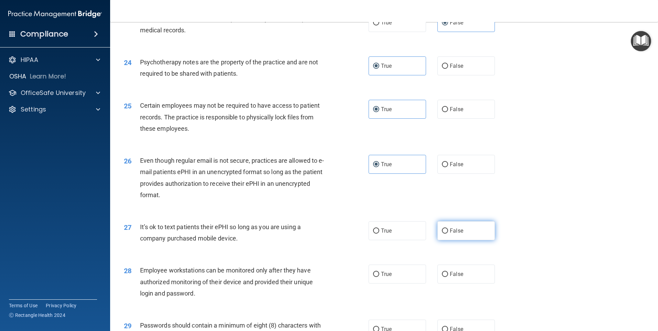
click at [461, 240] on label "False" at bounding box center [465, 230] width 57 height 19
click at [448, 234] on input "False" at bounding box center [445, 231] width 6 height 5
radio input "true"
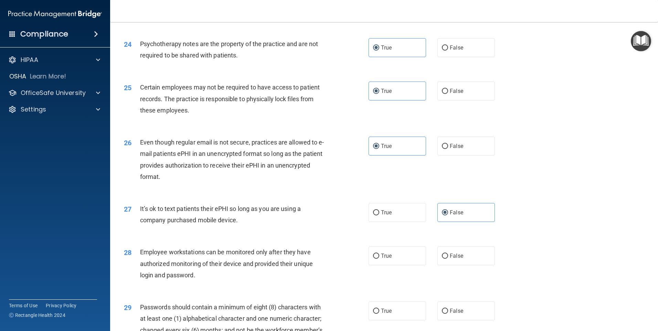
scroll to position [1274, 0]
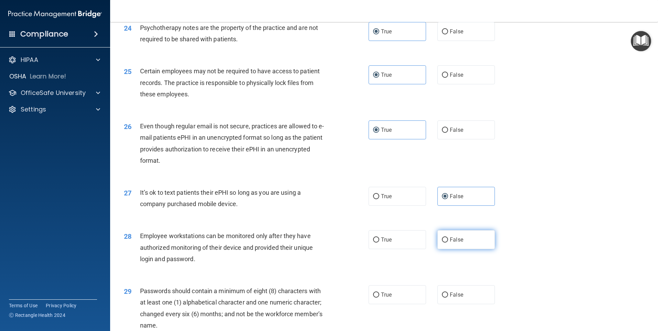
click at [461, 249] on label "False" at bounding box center [465, 239] width 57 height 19
click at [448, 243] on input "False" at bounding box center [445, 240] width 6 height 5
radio input "true"
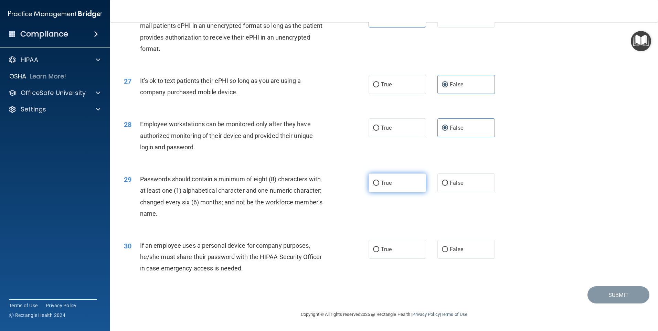
click at [393, 187] on label "True" at bounding box center [397, 182] width 57 height 19
click at [379, 186] on input "True" at bounding box center [376, 183] width 6 height 5
radio input "true"
click at [465, 256] on label "False" at bounding box center [465, 249] width 57 height 19
click at [448, 252] on input "False" at bounding box center [445, 249] width 6 height 5
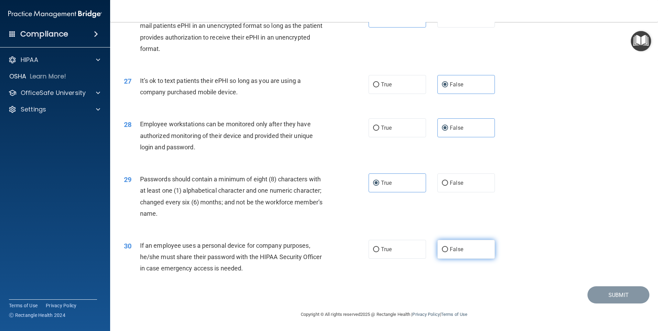
radio input "true"
click at [598, 292] on button "Submit" at bounding box center [619, 295] width 62 height 18
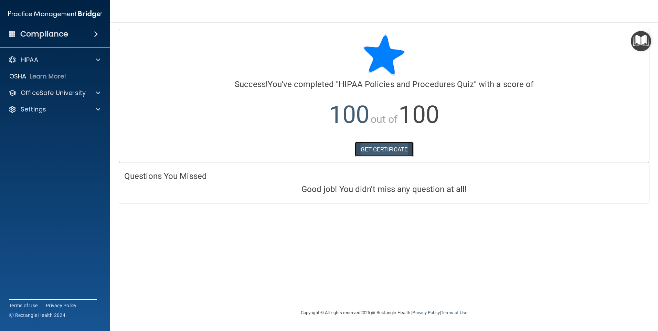
click at [370, 149] on link "GET CERTIFICATE" at bounding box center [384, 149] width 59 height 15
click at [80, 94] on p "OfficeSafe University" at bounding box center [53, 93] width 65 height 8
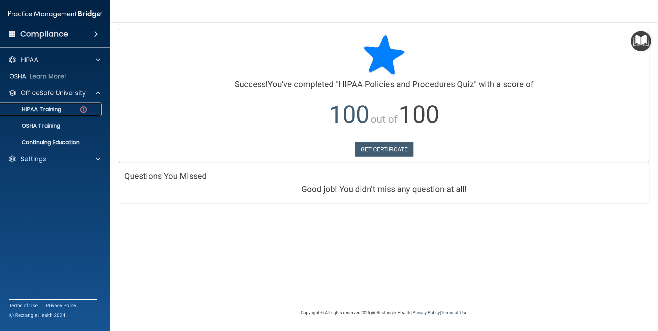
click at [68, 114] on link "HIPAA Training" at bounding box center [47, 110] width 108 height 14
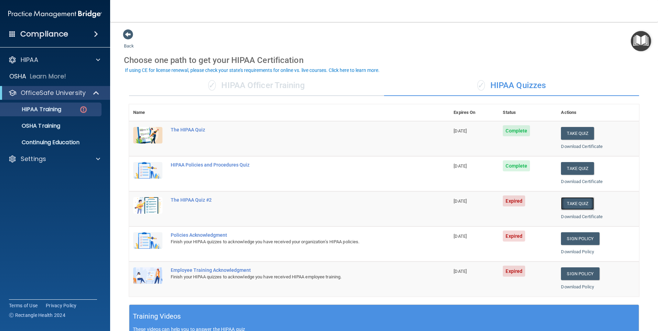
click at [570, 203] on button "Take Quiz" at bounding box center [577, 203] width 33 height 13
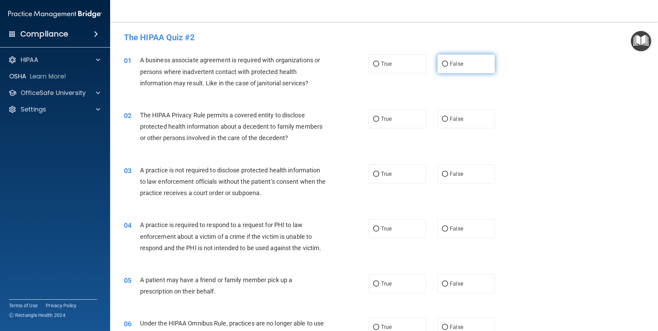
click at [455, 64] on span "False" at bounding box center [456, 64] width 13 height 7
click at [448, 64] on input "False" at bounding box center [445, 64] width 6 height 5
radio input "true"
click at [392, 125] on label "True" at bounding box center [397, 118] width 57 height 19
click at [379, 122] on input "True" at bounding box center [376, 119] width 6 height 5
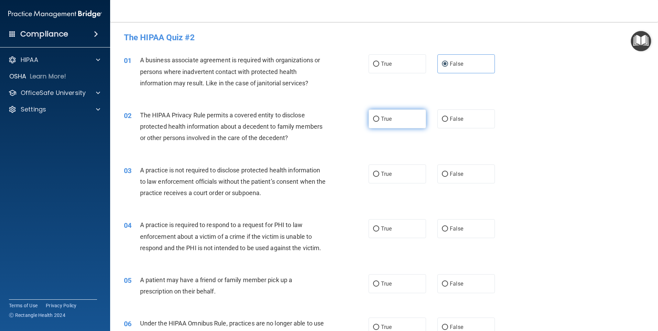
radio input "true"
click at [450, 176] on span "False" at bounding box center [456, 174] width 13 height 7
click at [447, 176] on input "False" at bounding box center [445, 174] width 6 height 5
radio input "true"
click at [389, 237] on label "True" at bounding box center [397, 228] width 57 height 19
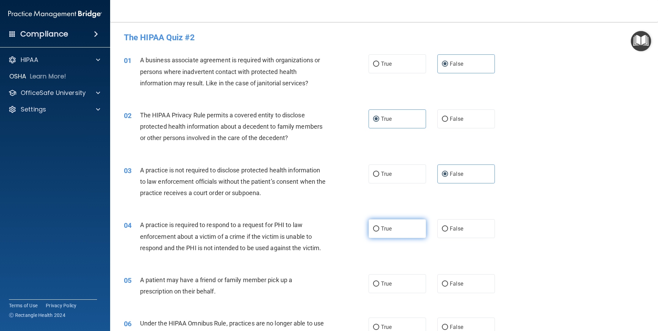
click at [379, 232] on input "True" at bounding box center [376, 228] width 6 height 5
radio input "true"
click at [381, 280] on label "True" at bounding box center [397, 283] width 57 height 19
click at [379, 282] on input "True" at bounding box center [376, 284] width 6 height 5
radio input "true"
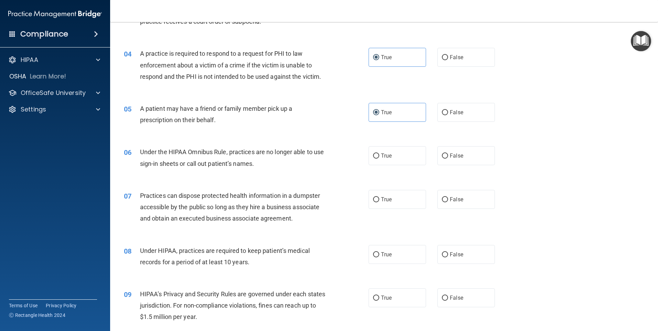
scroll to position [172, 0]
click at [445, 151] on label "False" at bounding box center [465, 155] width 57 height 19
click at [445, 153] on input "False" at bounding box center [445, 155] width 6 height 5
radio input "true"
click at [445, 200] on label "False" at bounding box center [465, 198] width 57 height 19
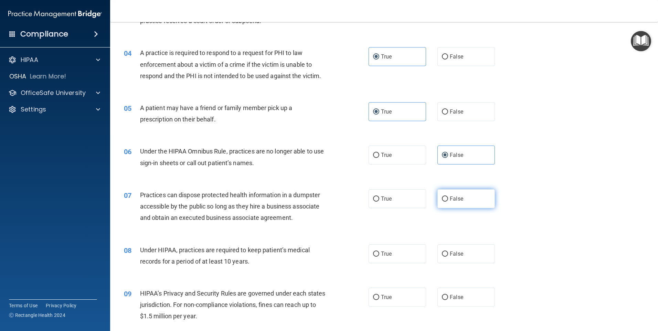
click at [445, 200] on input "False" at bounding box center [445, 199] width 6 height 5
radio input "true"
click at [437, 258] on label "False" at bounding box center [465, 253] width 57 height 19
click at [442, 257] on input "False" at bounding box center [445, 254] width 6 height 5
radio input "true"
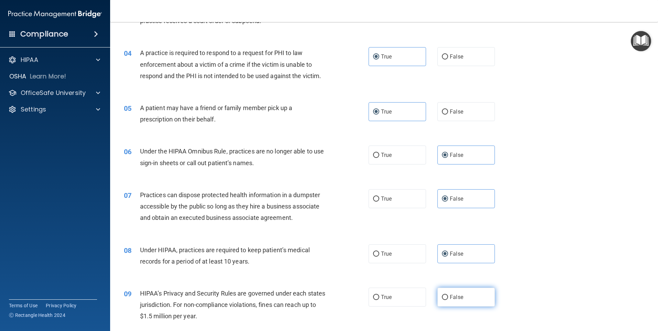
click at [444, 289] on label "False" at bounding box center [465, 297] width 57 height 19
click at [444, 295] on input "False" at bounding box center [445, 297] width 6 height 5
radio input "true"
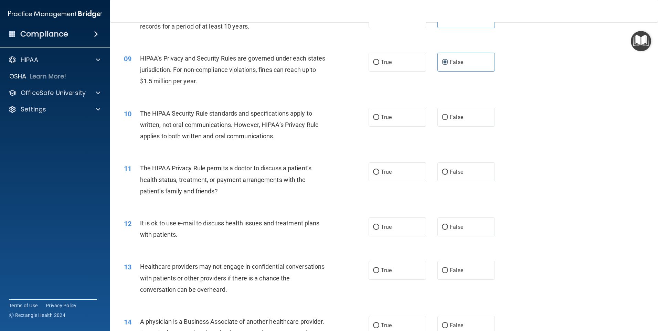
scroll to position [413, 0]
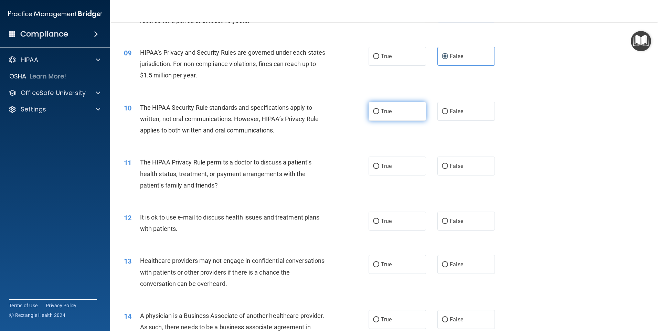
click at [377, 116] on label "True" at bounding box center [397, 111] width 57 height 19
click at [377, 114] on input "True" at bounding box center [376, 111] width 6 height 5
radio input "true"
click at [377, 170] on label "True" at bounding box center [397, 166] width 57 height 19
click at [377, 169] on input "True" at bounding box center [376, 166] width 6 height 5
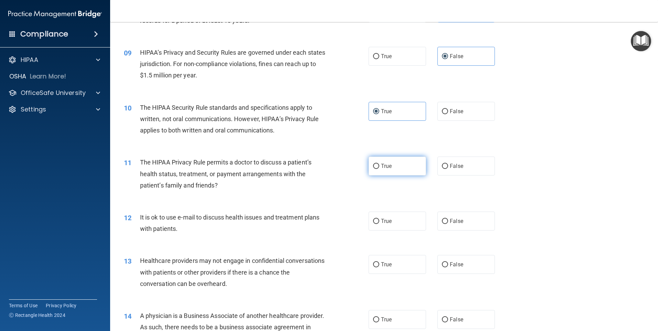
radio input "true"
click at [374, 221] on input "True" at bounding box center [376, 221] width 6 height 5
radio input "true"
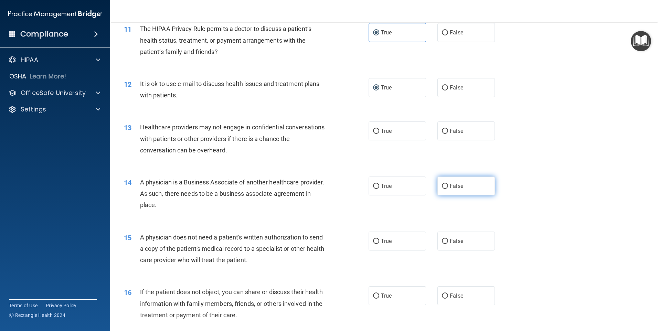
scroll to position [551, 0]
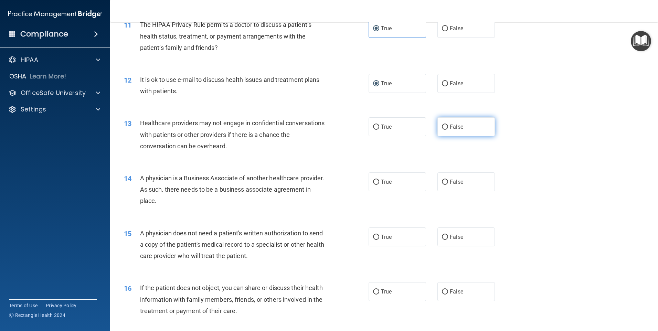
click at [452, 128] on span "False" at bounding box center [456, 127] width 13 height 7
click at [448, 128] on input "False" at bounding box center [445, 127] width 6 height 5
radio input "true"
click at [456, 183] on span "False" at bounding box center [456, 182] width 13 height 7
click at [448, 183] on input "False" at bounding box center [445, 182] width 6 height 5
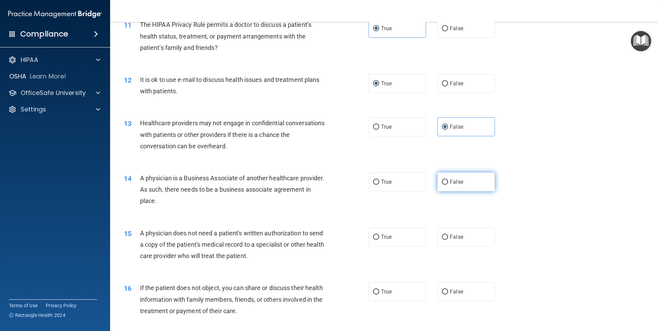
radio input "true"
click at [378, 241] on label "True" at bounding box center [397, 237] width 57 height 19
click at [378, 240] on input "True" at bounding box center [376, 237] width 6 height 5
radio input "true"
click at [378, 287] on label "True" at bounding box center [397, 291] width 57 height 19
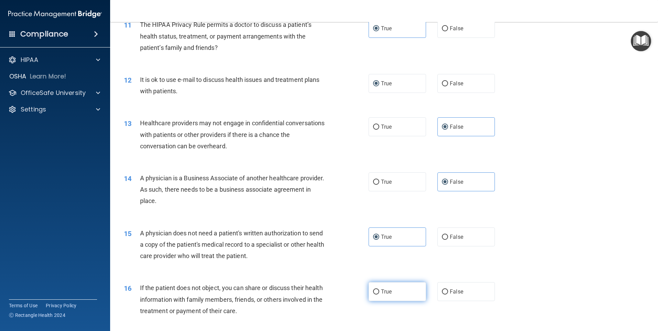
click at [378, 289] on input "True" at bounding box center [376, 291] width 6 height 5
radio input "true"
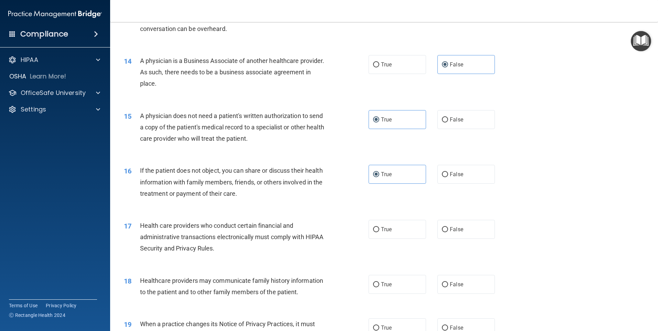
scroll to position [688, 0]
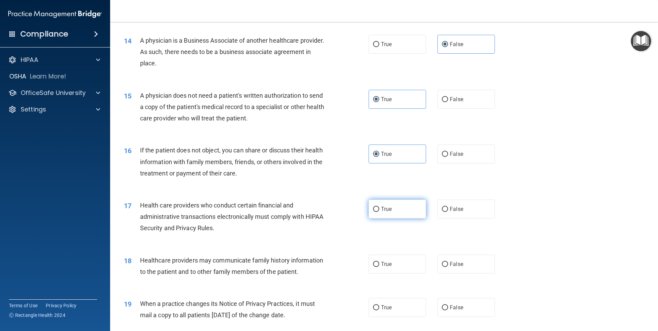
click at [376, 208] on input "True" at bounding box center [376, 209] width 6 height 5
radio input "true"
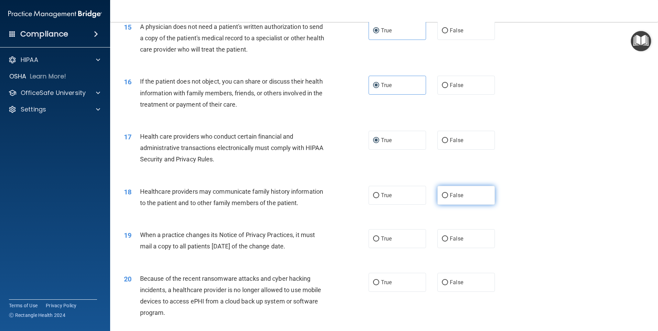
click at [452, 194] on span "False" at bounding box center [456, 195] width 13 height 7
click at [448, 194] on input "False" at bounding box center [445, 195] width 6 height 5
radio input "true"
click at [446, 242] on label "False" at bounding box center [465, 238] width 57 height 19
click at [446, 242] on input "False" at bounding box center [445, 238] width 6 height 5
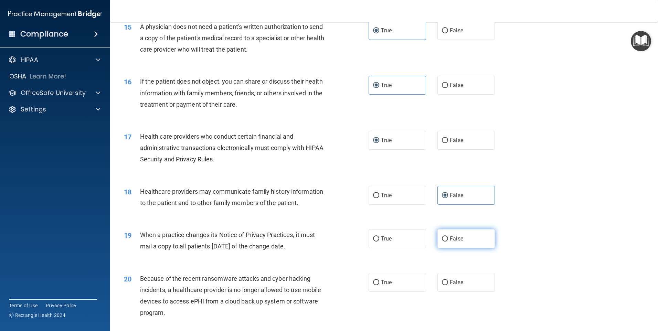
radio input "true"
click at [449, 277] on label "False" at bounding box center [465, 282] width 57 height 19
click at [448, 280] on input "False" at bounding box center [445, 282] width 6 height 5
radio input "true"
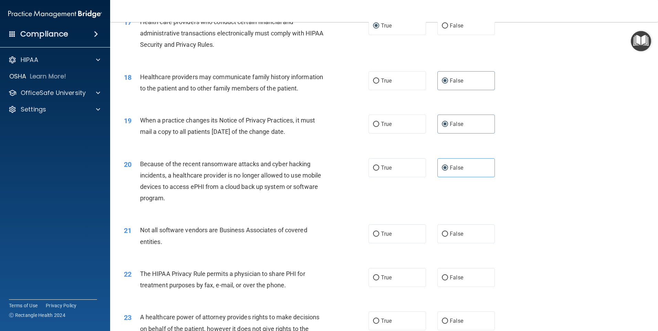
scroll to position [895, 0]
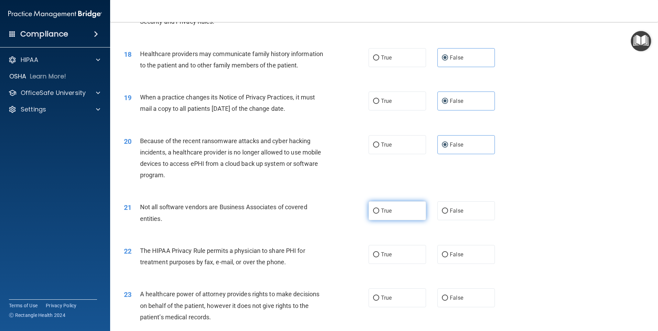
click at [395, 216] on label "True" at bounding box center [397, 210] width 57 height 19
click at [379, 214] on input "True" at bounding box center [376, 211] width 6 height 5
radio input "true"
click at [381, 256] on span "True" at bounding box center [386, 254] width 11 height 7
click at [379, 256] on input "True" at bounding box center [376, 254] width 6 height 5
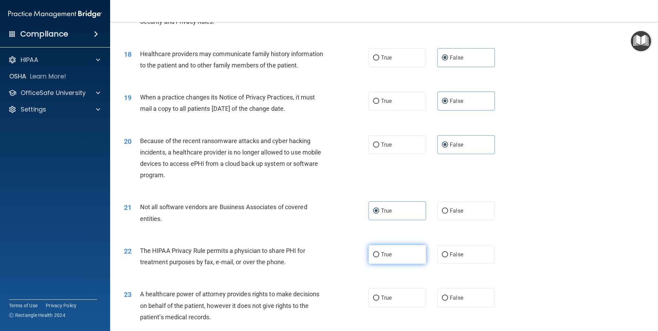
radio input "true"
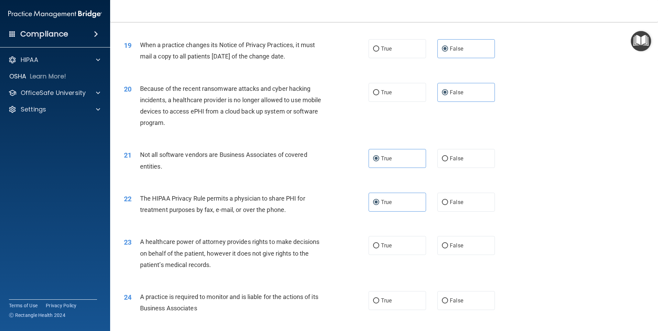
scroll to position [964, 0]
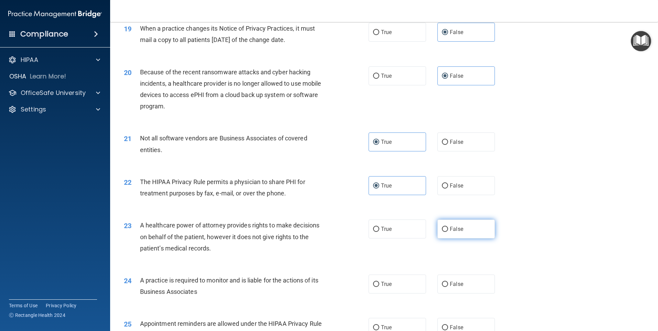
click at [456, 222] on label "False" at bounding box center [465, 229] width 57 height 19
click at [448, 227] on input "False" at bounding box center [445, 229] width 6 height 5
radio input "true"
click at [455, 280] on label "False" at bounding box center [465, 284] width 57 height 19
click at [448, 282] on input "False" at bounding box center [445, 284] width 6 height 5
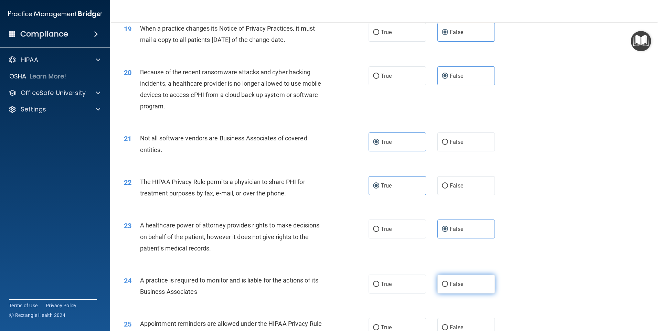
radio input "true"
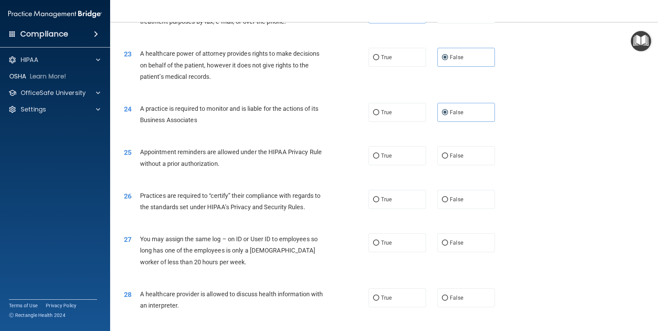
scroll to position [1136, 0]
click at [383, 156] on span "True" at bounding box center [386, 155] width 11 height 7
click at [379, 156] on input "True" at bounding box center [376, 155] width 6 height 5
radio input "true"
click at [455, 203] on label "False" at bounding box center [465, 199] width 57 height 19
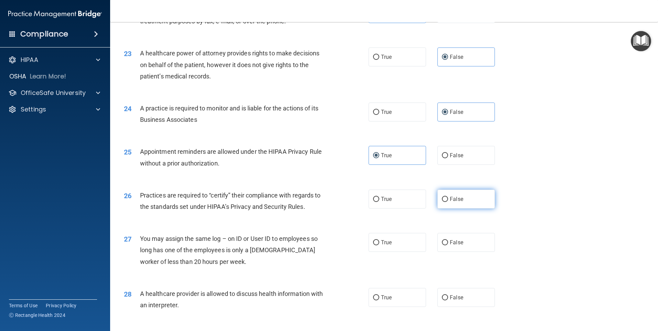
click at [448, 202] on input "False" at bounding box center [445, 199] width 6 height 5
radio input "true"
click at [461, 244] on label "False" at bounding box center [465, 242] width 57 height 19
click at [448, 244] on input "False" at bounding box center [445, 242] width 6 height 5
radio input "true"
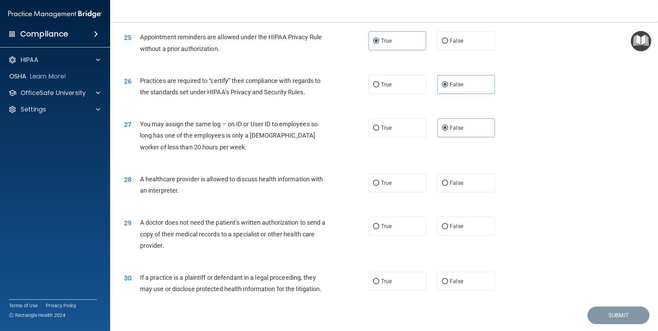
scroll to position [1271, 0]
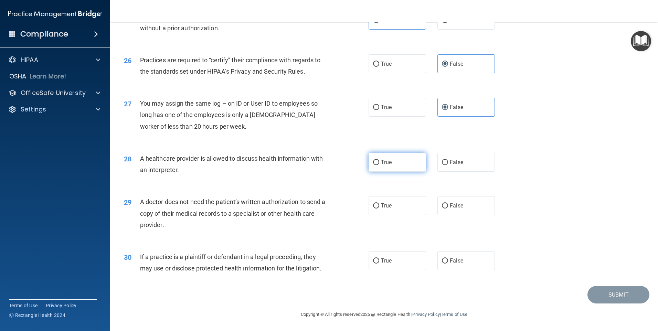
click at [395, 168] on label "True" at bounding box center [397, 162] width 57 height 19
click at [379, 165] on input "True" at bounding box center [376, 162] width 6 height 5
radio input "true"
click at [382, 208] on span "True" at bounding box center [386, 205] width 11 height 7
click at [379, 208] on input "True" at bounding box center [376, 205] width 6 height 5
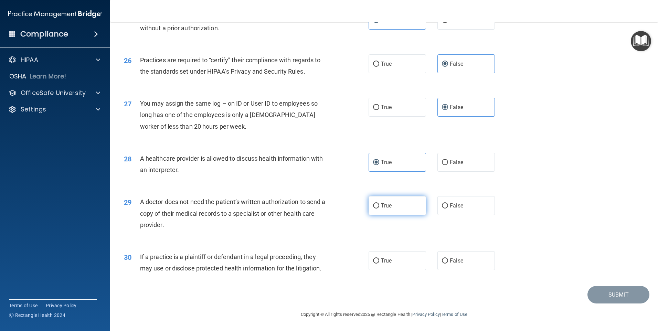
radio input "true"
click at [389, 259] on span "True" at bounding box center [386, 260] width 11 height 7
click at [379, 259] on input "True" at bounding box center [376, 261] width 6 height 5
radio input "true"
click at [606, 289] on button "Submit" at bounding box center [619, 295] width 62 height 18
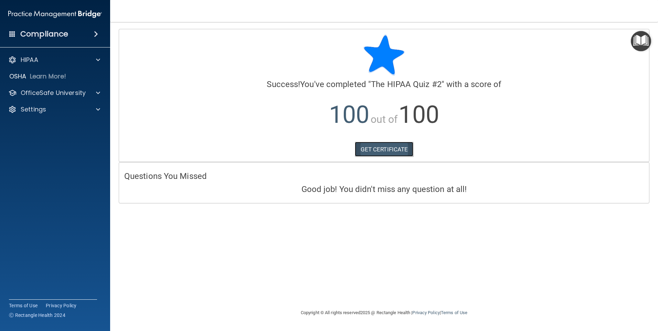
click at [394, 155] on link "GET CERTIFICATE" at bounding box center [384, 149] width 59 height 15
click at [65, 95] on p "OfficeSafe University" at bounding box center [53, 93] width 65 height 8
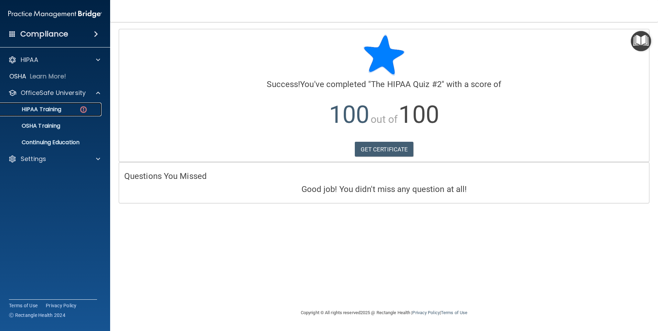
click at [64, 114] on link "HIPAA Training" at bounding box center [47, 110] width 108 height 14
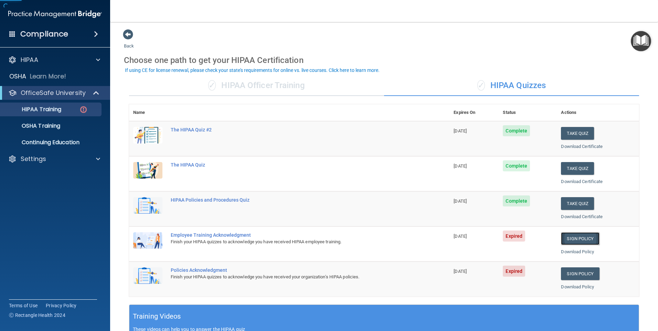
click at [562, 240] on link "Sign Policy" at bounding box center [580, 238] width 38 height 13
click at [99, 160] on span at bounding box center [98, 159] width 4 height 8
click at [48, 190] on p "Sign Out" at bounding box center [51, 192] width 94 height 7
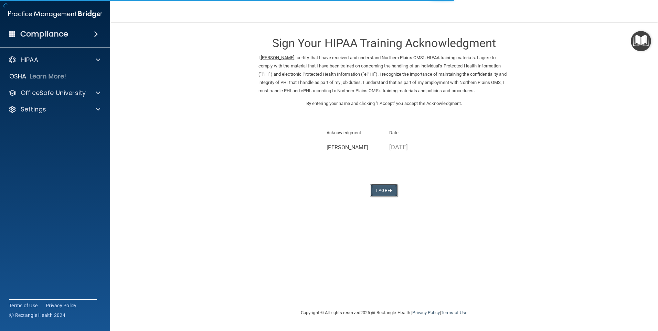
click at [384, 189] on button "I Agree" at bounding box center [384, 190] width 28 height 13
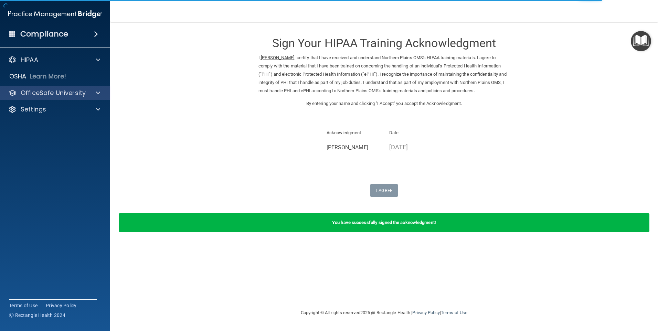
click at [42, 98] on div "OfficeSafe University" at bounding box center [55, 93] width 110 height 14
click at [53, 94] on p "OfficeSafe University" at bounding box center [53, 93] width 65 height 8
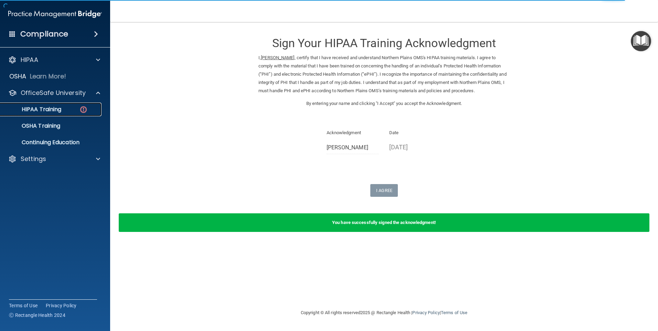
click at [53, 113] on p "HIPAA Training" at bounding box center [32, 109] width 57 height 7
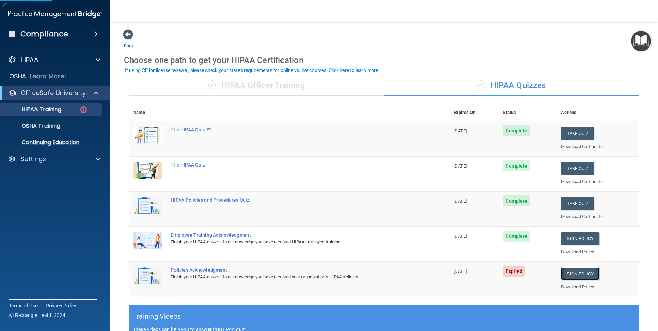
click at [562, 269] on link "Sign Policy" at bounding box center [580, 273] width 38 height 13
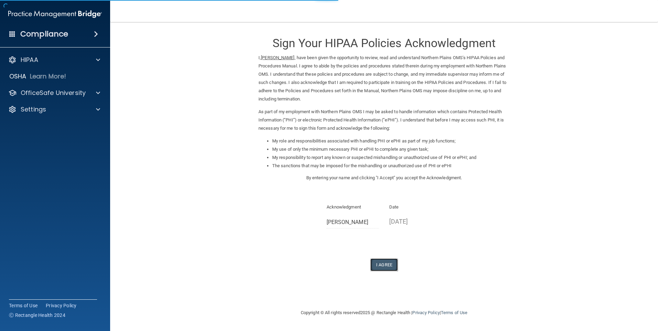
click at [381, 267] on button "I Agree" at bounding box center [384, 265] width 28 height 13
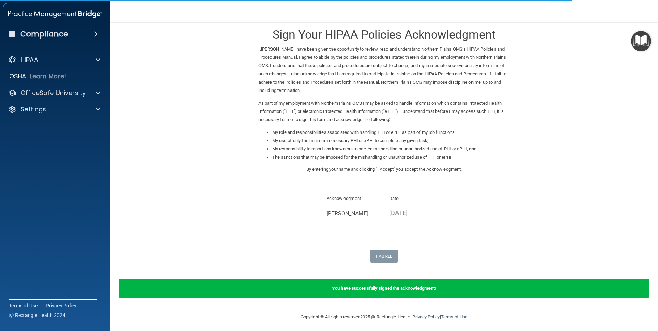
scroll to position [11, 0]
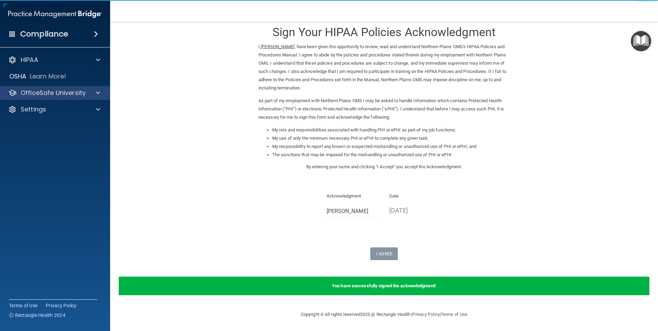
click at [64, 97] on div "OfficeSafe University" at bounding box center [55, 93] width 110 height 14
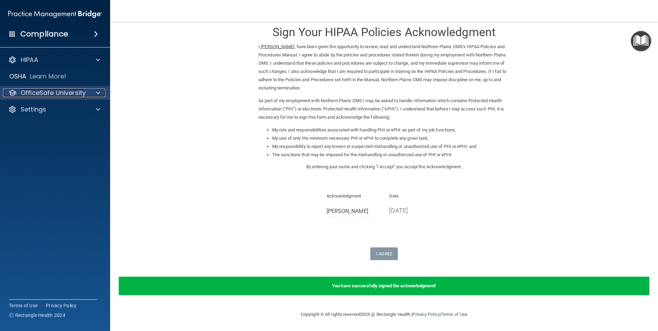
click at [70, 93] on p "OfficeSafe University" at bounding box center [53, 93] width 65 height 8
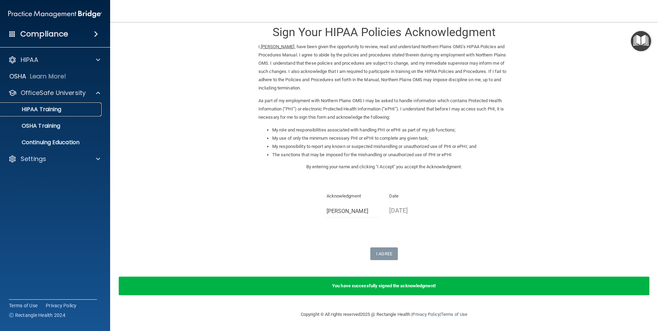
click at [52, 109] on p "HIPAA Training" at bounding box center [32, 109] width 57 height 7
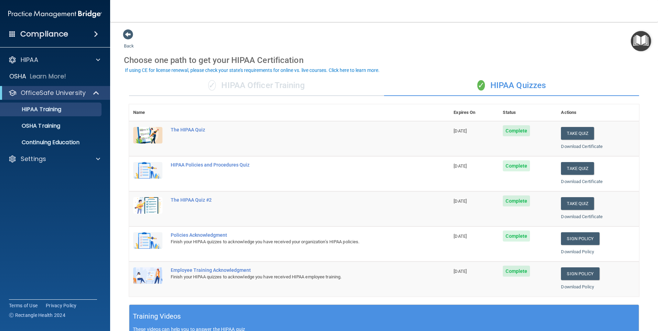
click at [12, 31] on span at bounding box center [12, 34] width 6 height 6
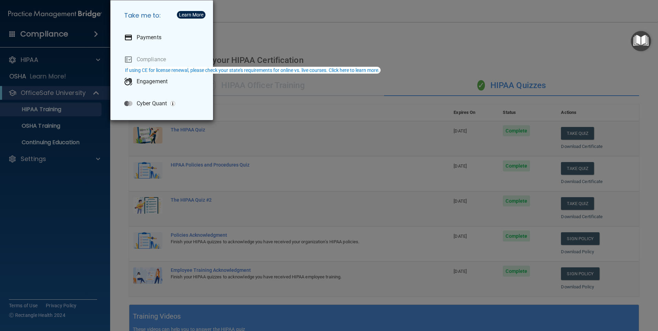
click at [486, 34] on div "Take me to: Payments Compliance Engagement Cyber Quant" at bounding box center [329, 165] width 658 height 331
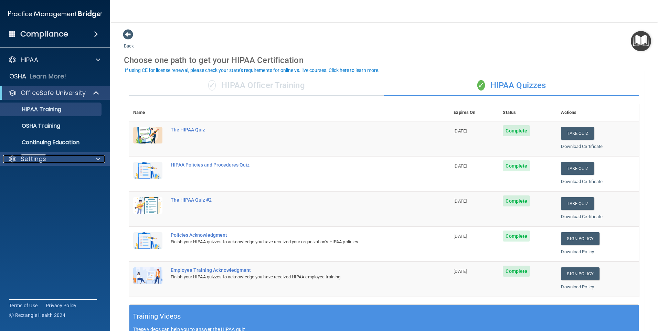
click at [73, 161] on div "Settings" at bounding box center [45, 159] width 85 height 8
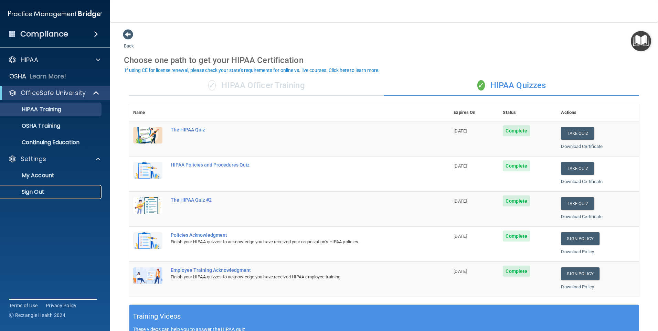
click at [40, 194] on p "Sign Out" at bounding box center [51, 192] width 94 height 7
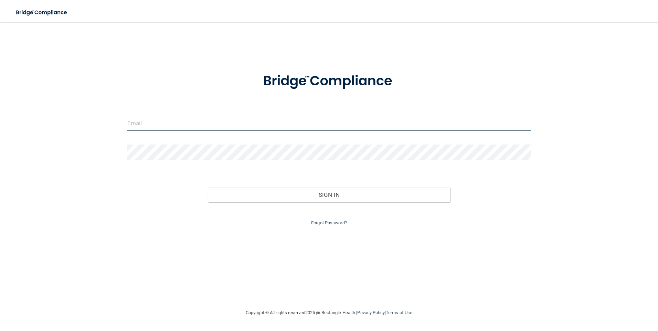
click at [171, 124] on input "email" at bounding box center [329, 123] width 404 height 15
type input "n"
type input "[PERSON_NAME][EMAIL_ADDRESS][DOMAIN_NAME]"
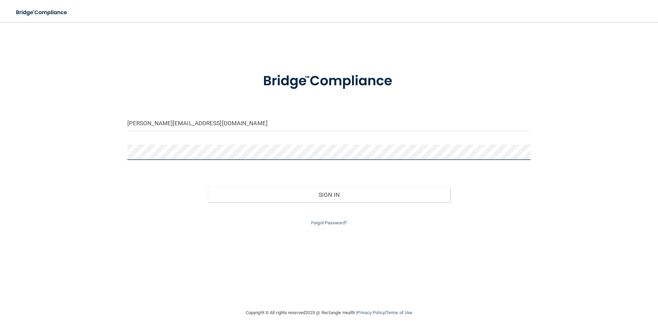
click at [208, 187] on button "Sign In" at bounding box center [329, 194] width 242 height 15
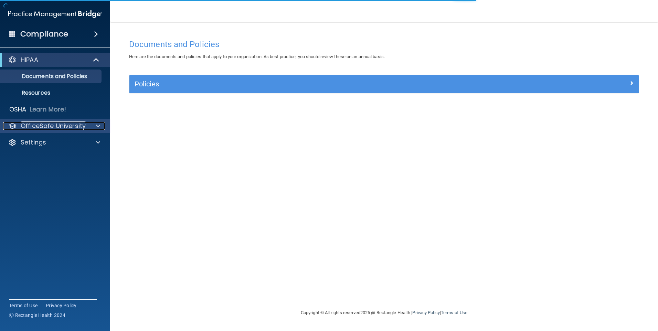
click at [57, 126] on p "OfficeSafe University" at bounding box center [53, 126] width 65 height 8
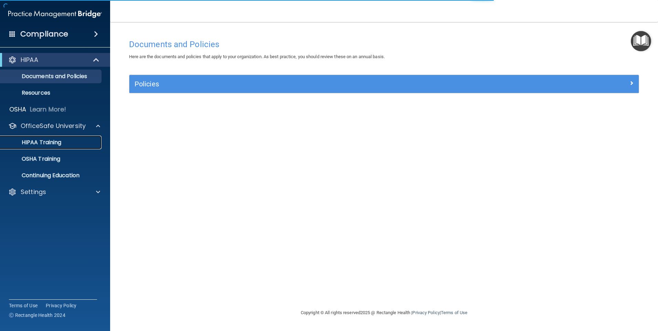
click at [55, 141] on p "HIPAA Training" at bounding box center [32, 142] width 57 height 7
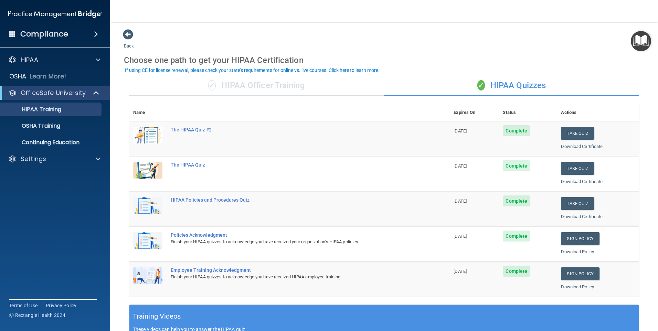
click at [313, 70] on div "If using CE for license renewal, please check your state's requirements for onl…" at bounding box center [252, 70] width 255 height 5
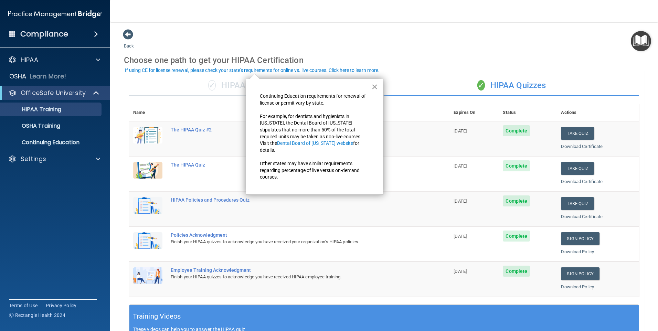
click at [373, 85] on button "×" at bounding box center [374, 86] width 7 height 11
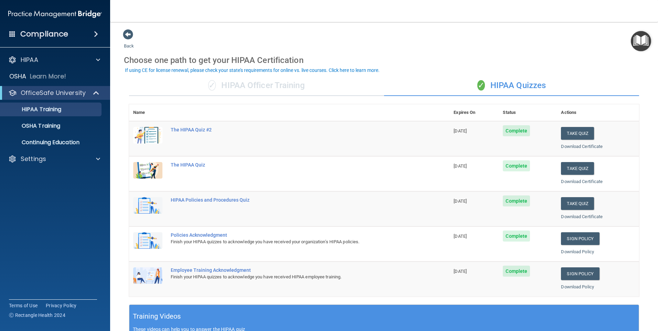
click at [208, 86] on span "✓" at bounding box center [212, 85] width 8 height 10
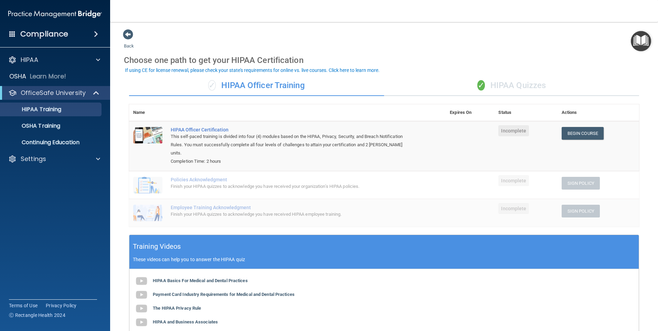
click at [497, 87] on div "✓ HIPAA Quizzes" at bounding box center [511, 85] width 255 height 21
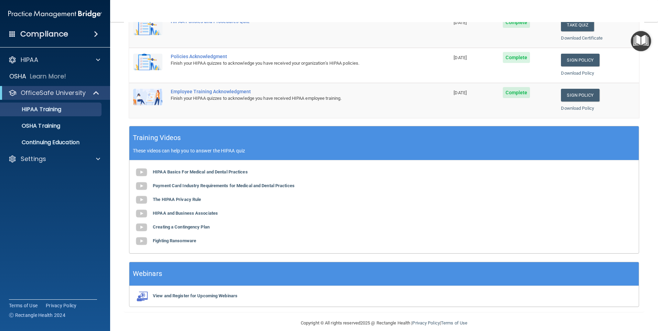
scroll to position [187, 0]
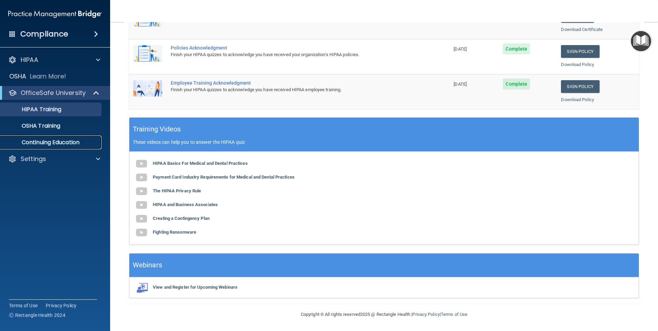
click at [71, 145] on p "Continuing Education" at bounding box center [51, 142] width 94 height 7
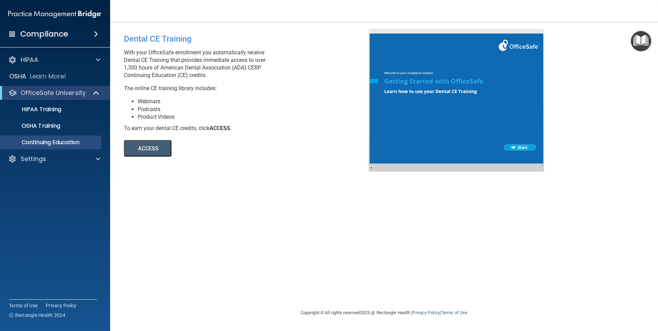
click at [140, 146] on button "ACCESS" at bounding box center [148, 148] width 48 height 17
click at [92, 60] on div at bounding box center [96, 60] width 17 height 8
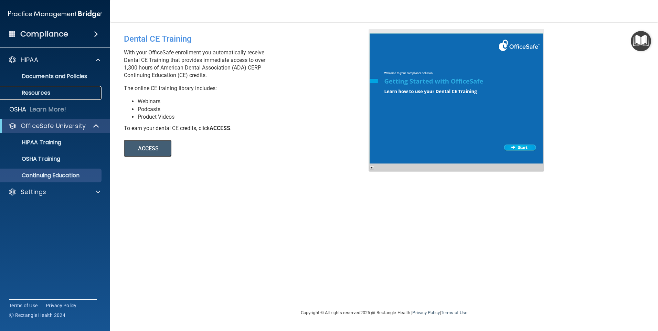
click at [36, 97] on link "Resources" at bounding box center [47, 93] width 108 height 14
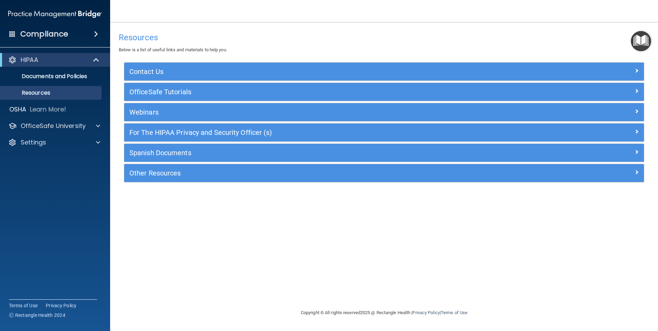
click at [47, 35] on h4 "Compliance" at bounding box center [44, 34] width 48 height 10
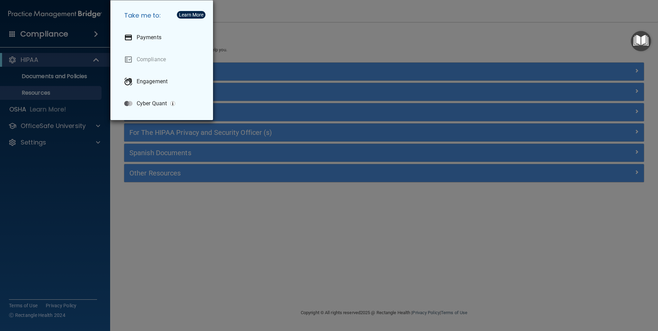
click at [41, 125] on div "Take me to: Payments Compliance Engagement Cyber Quant" at bounding box center [329, 165] width 658 height 331
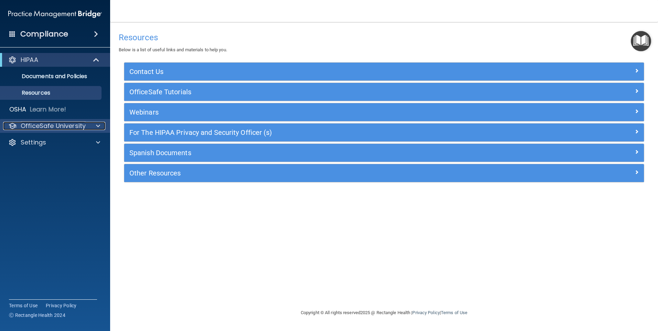
click at [81, 125] on p "OfficeSafe University" at bounding box center [53, 126] width 65 height 8
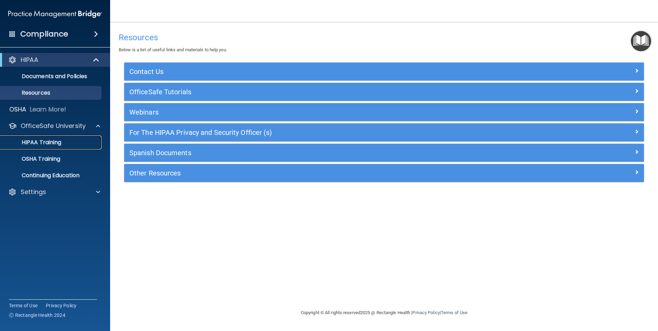
click at [65, 143] on div "HIPAA Training" at bounding box center [51, 142] width 94 height 7
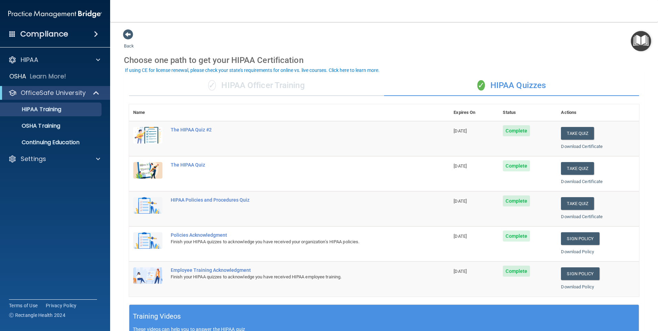
click at [477, 84] on span "✓" at bounding box center [481, 85] width 8 height 10
click at [96, 58] on span at bounding box center [98, 60] width 4 height 8
